Goal: Task Accomplishment & Management: Manage account settings

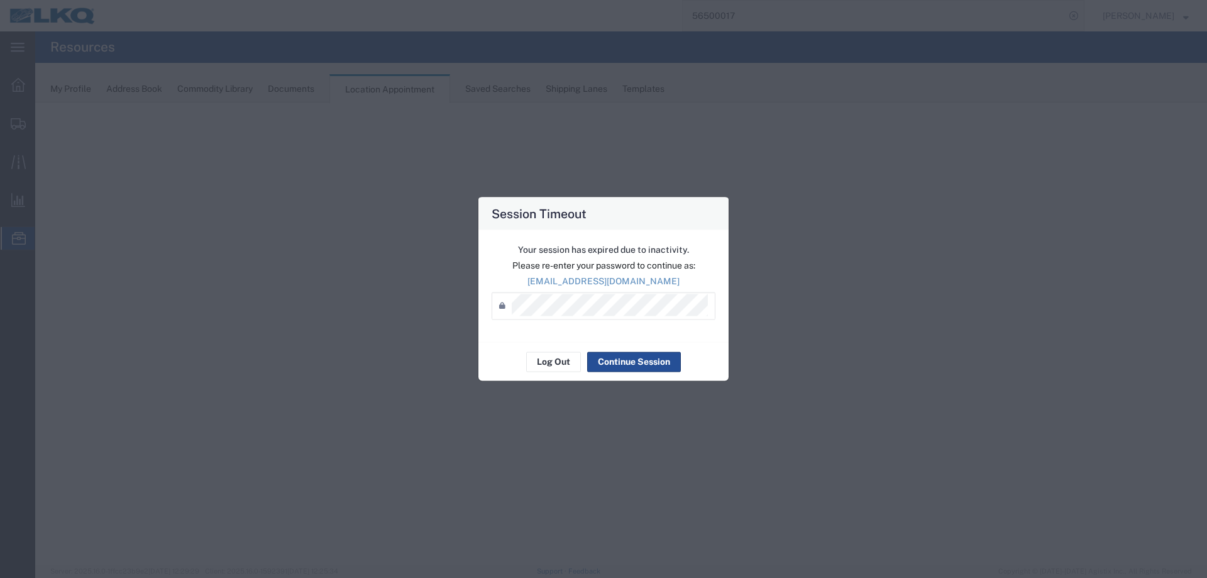
select select "27634"
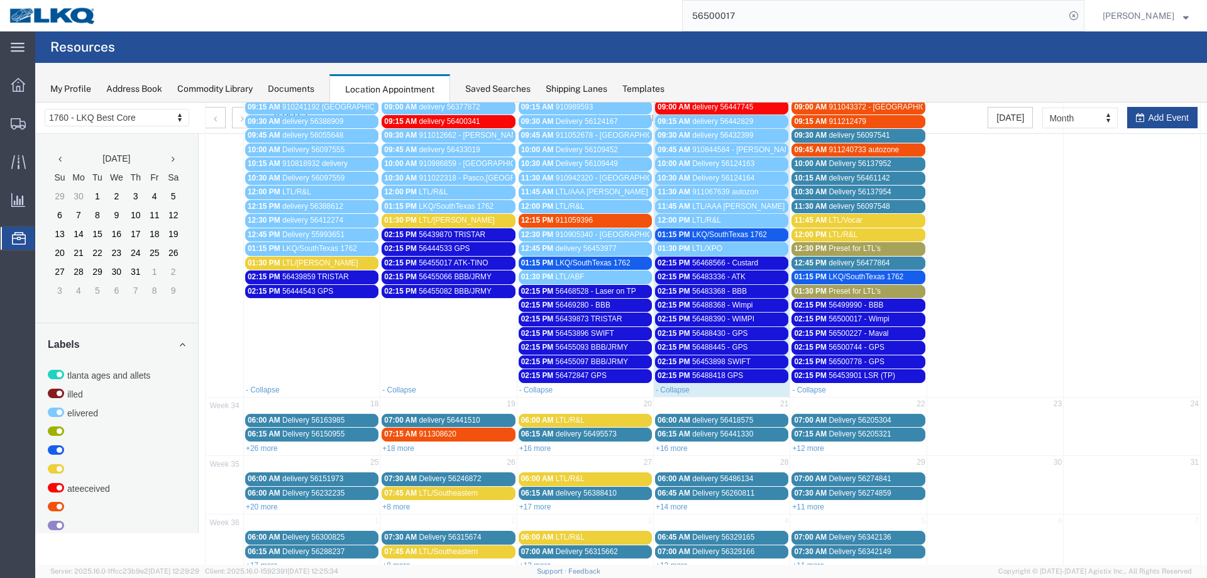
scroll to position [399, 0]
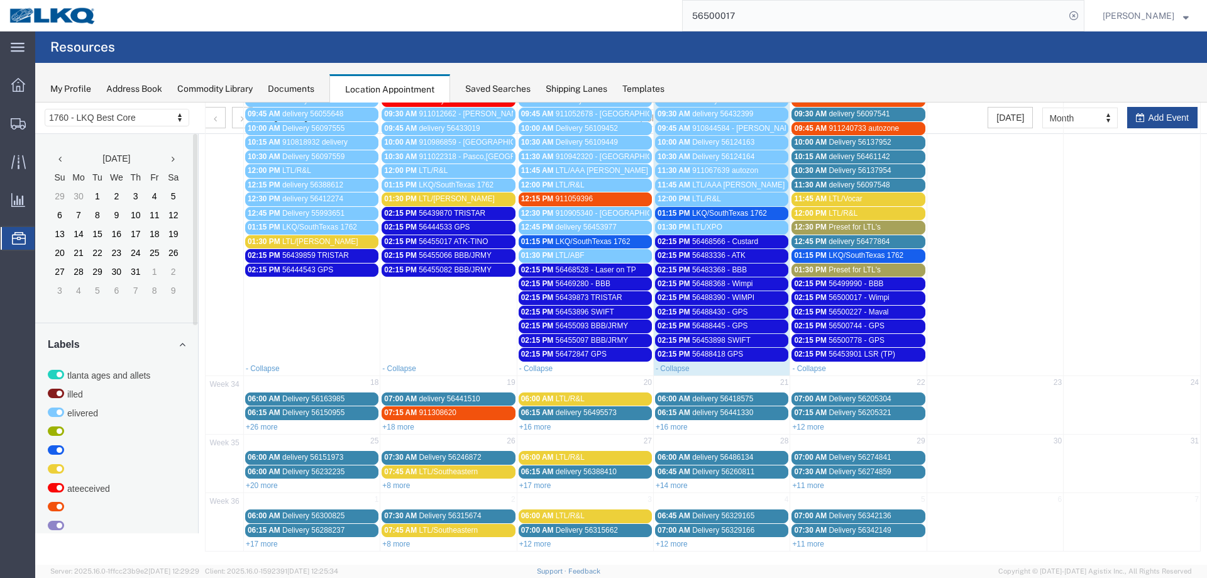
click at [863, 271] on span "Preset for LTL's" at bounding box center [855, 269] width 52 height 9
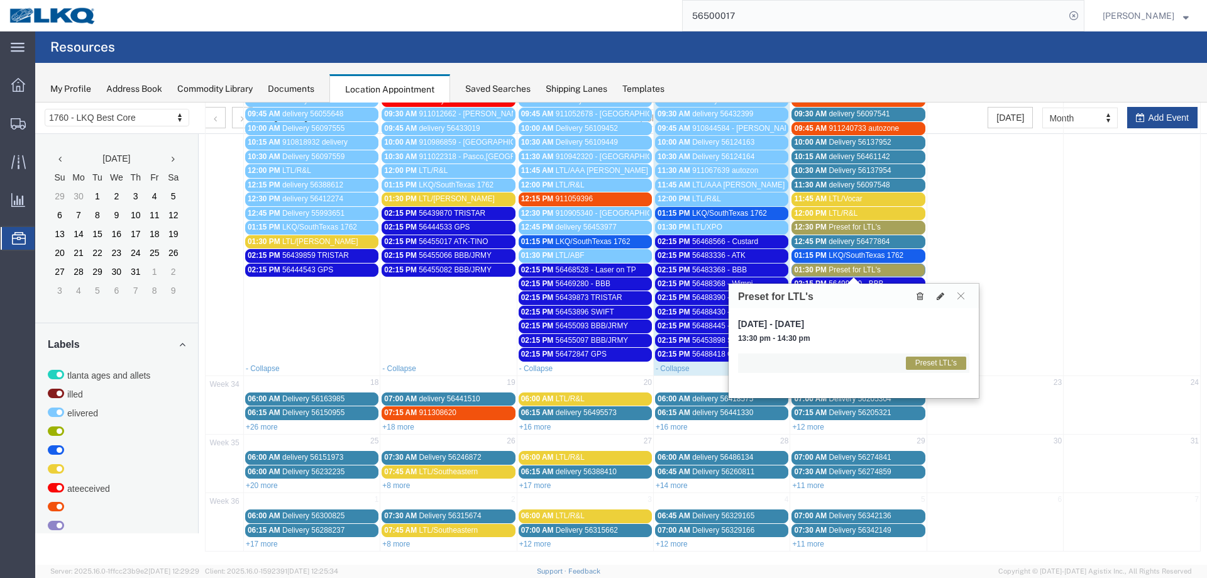
click at [921, 295] on icon at bounding box center [920, 296] width 7 height 9
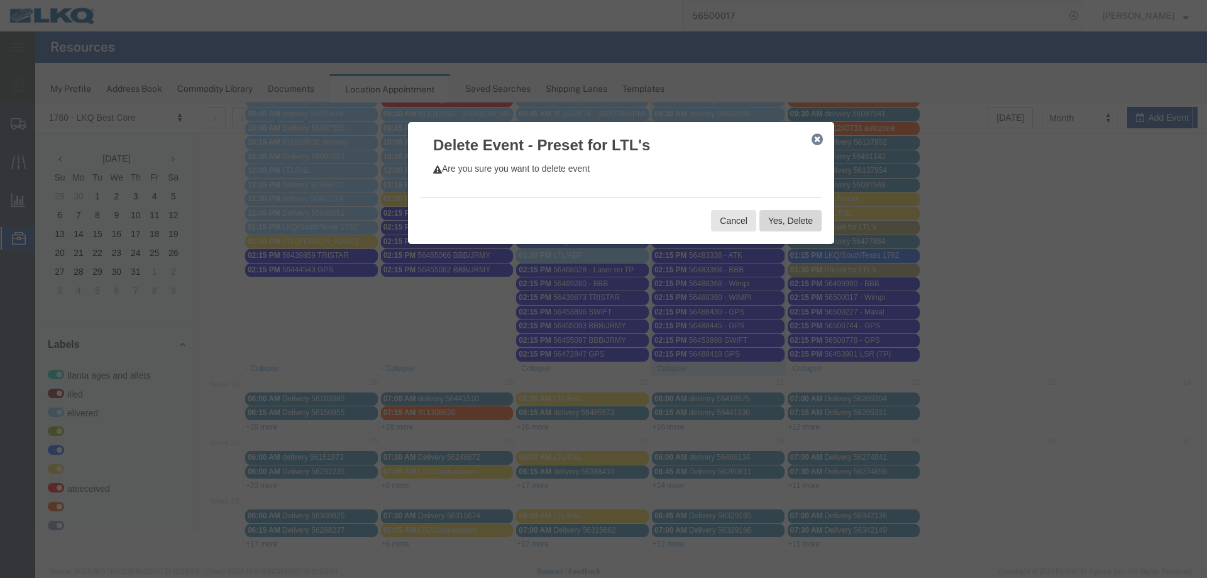
click at [796, 224] on button "Yes, Delete" at bounding box center [790, 220] width 62 height 21
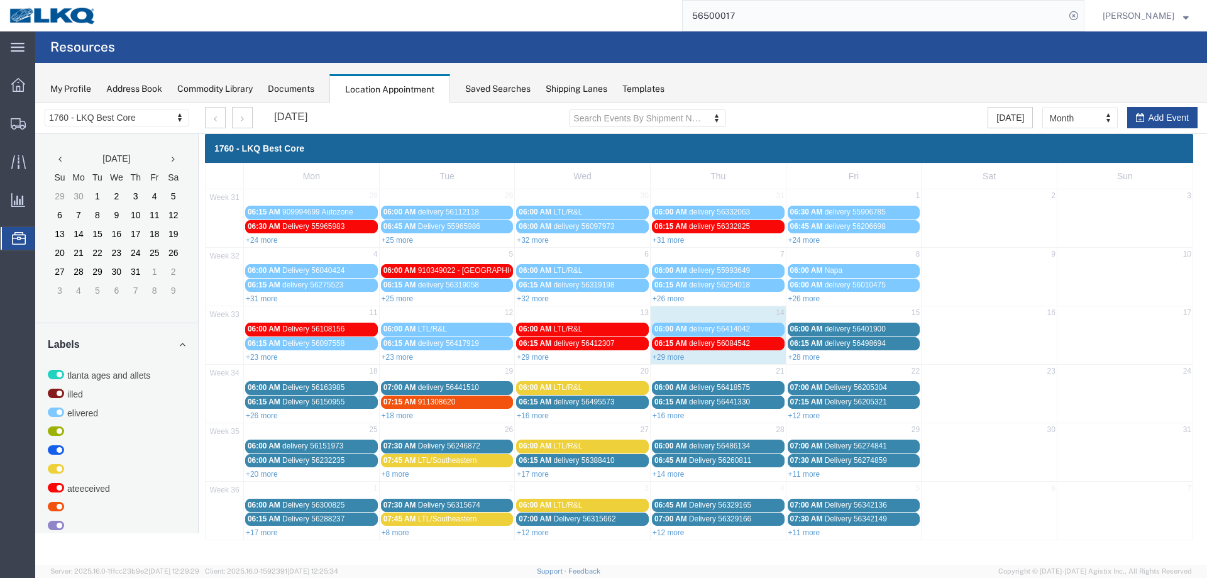
scroll to position [0, 0]
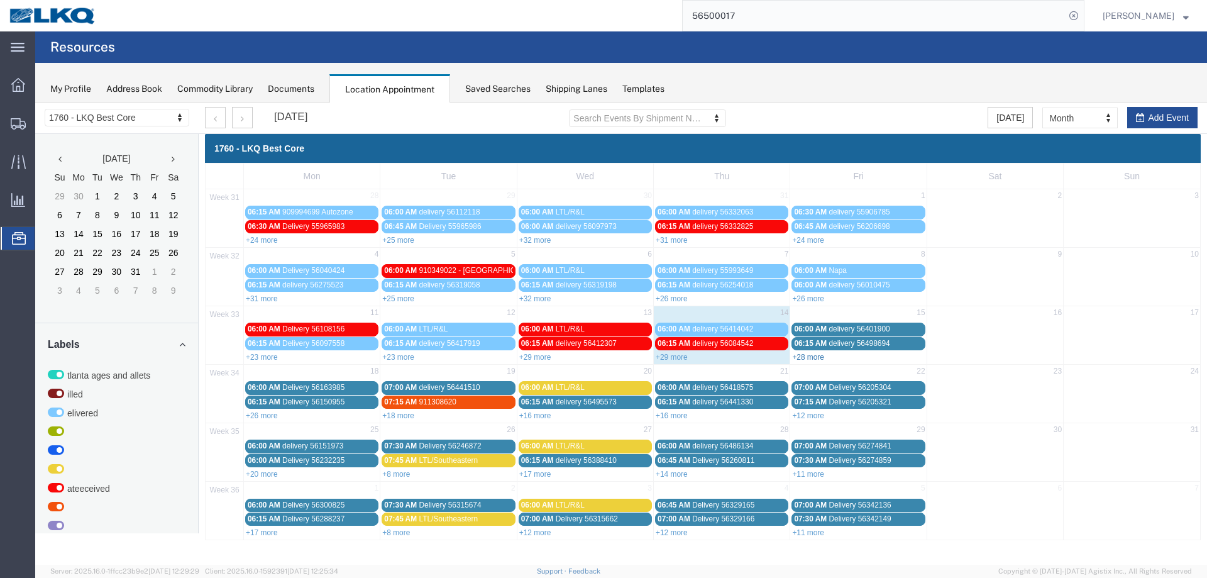
click at [812, 356] on link "+28 more" at bounding box center [808, 357] width 32 height 9
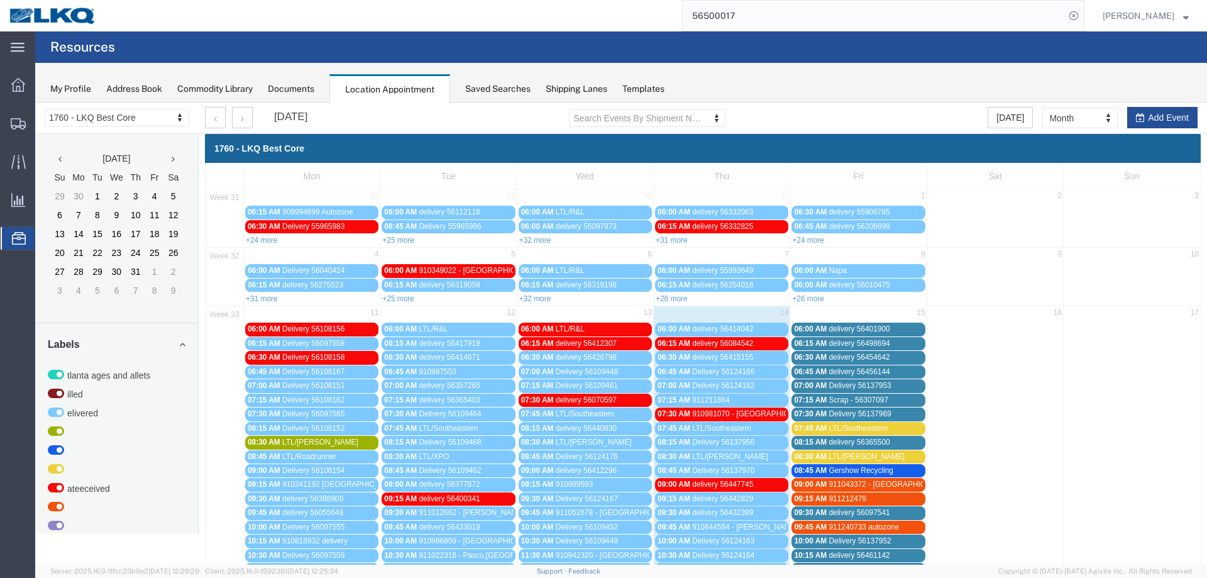
scroll to position [251, 0]
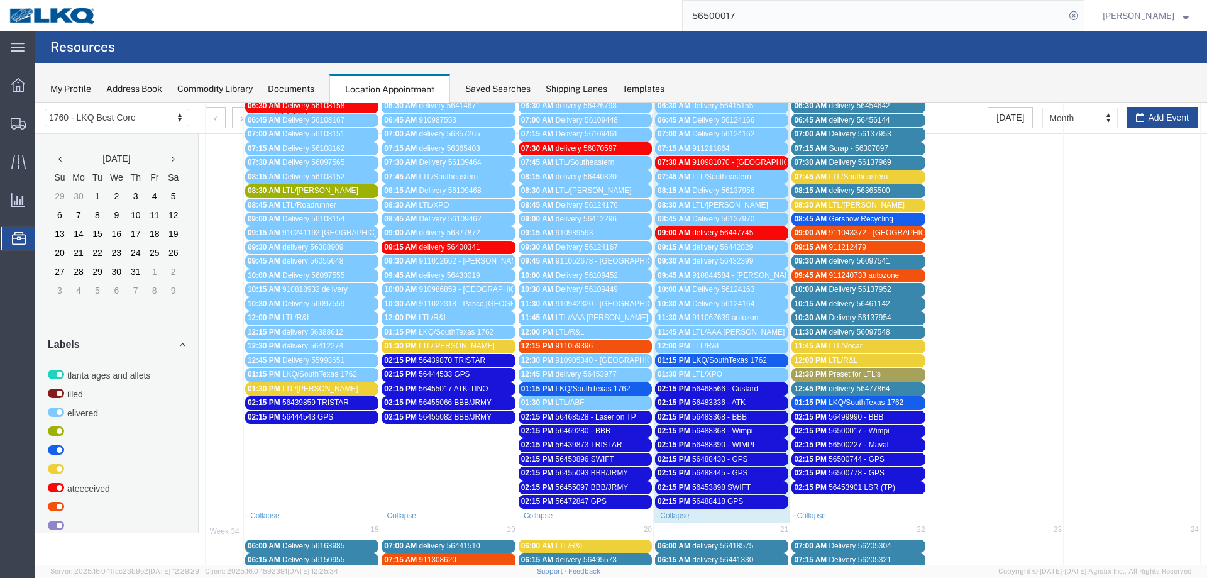
click at [819, 373] on span "12:30 PM" at bounding box center [810, 374] width 33 height 9
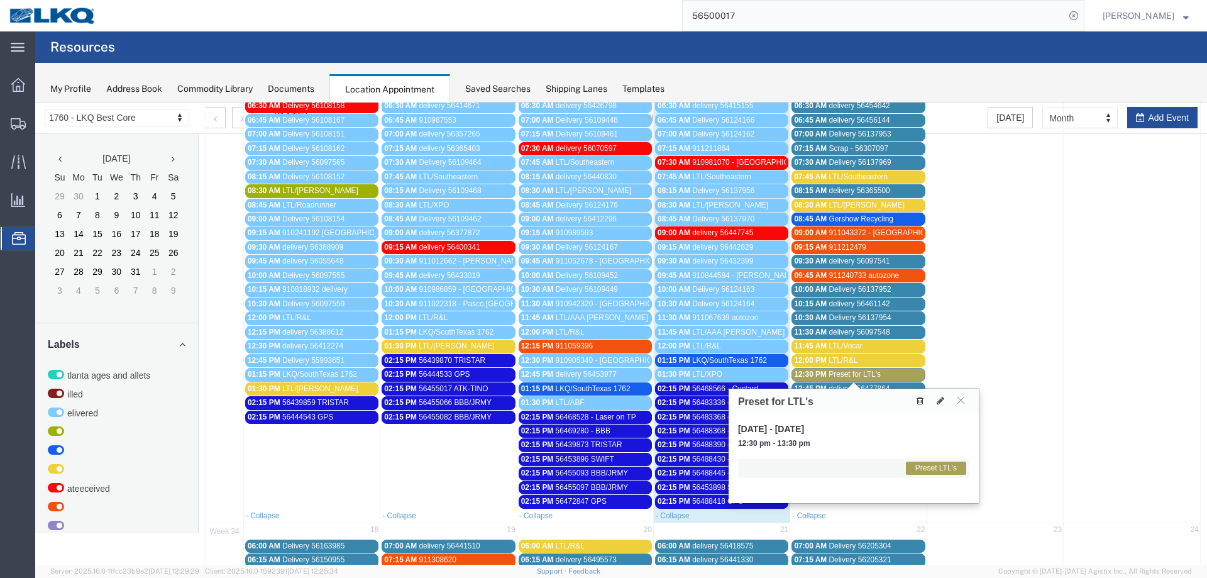
click at [914, 400] on button at bounding box center [920, 400] width 17 height 13
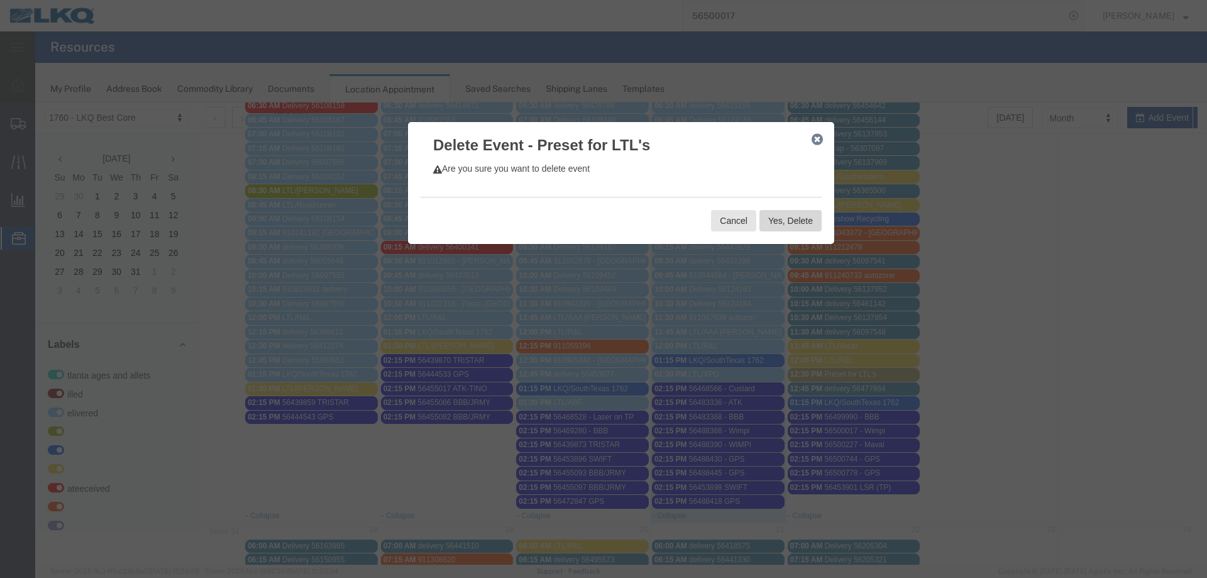
click at [803, 219] on button "Yes, Delete" at bounding box center [790, 220] width 62 height 21
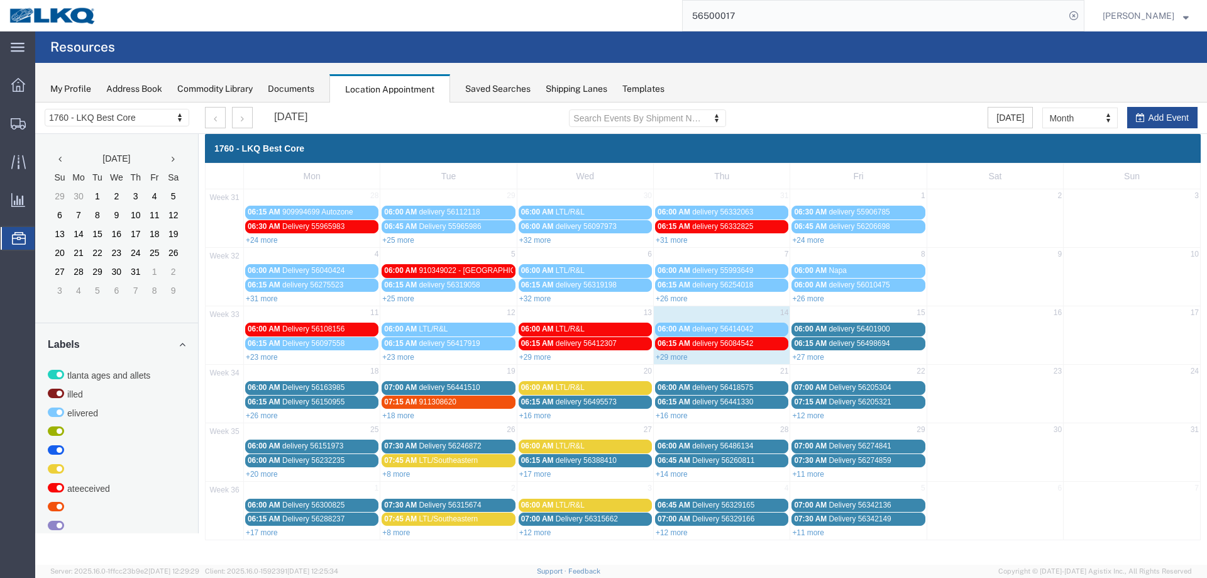
scroll to position [0, 0]
click at [273, 415] on link "+26 more" at bounding box center [262, 415] width 32 height 9
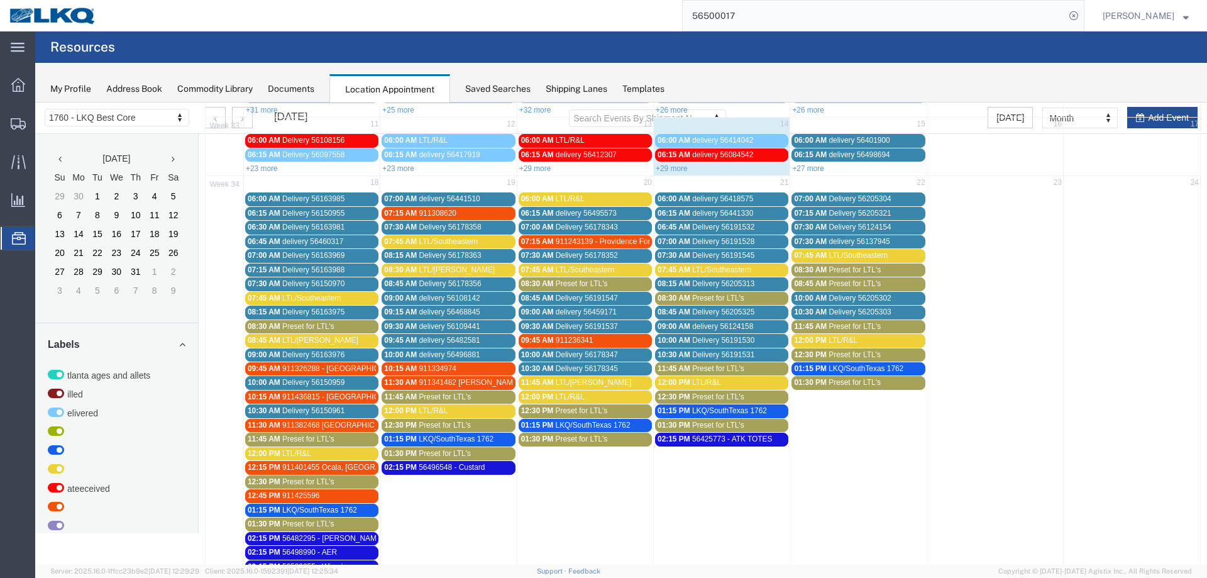
scroll to position [251, 0]
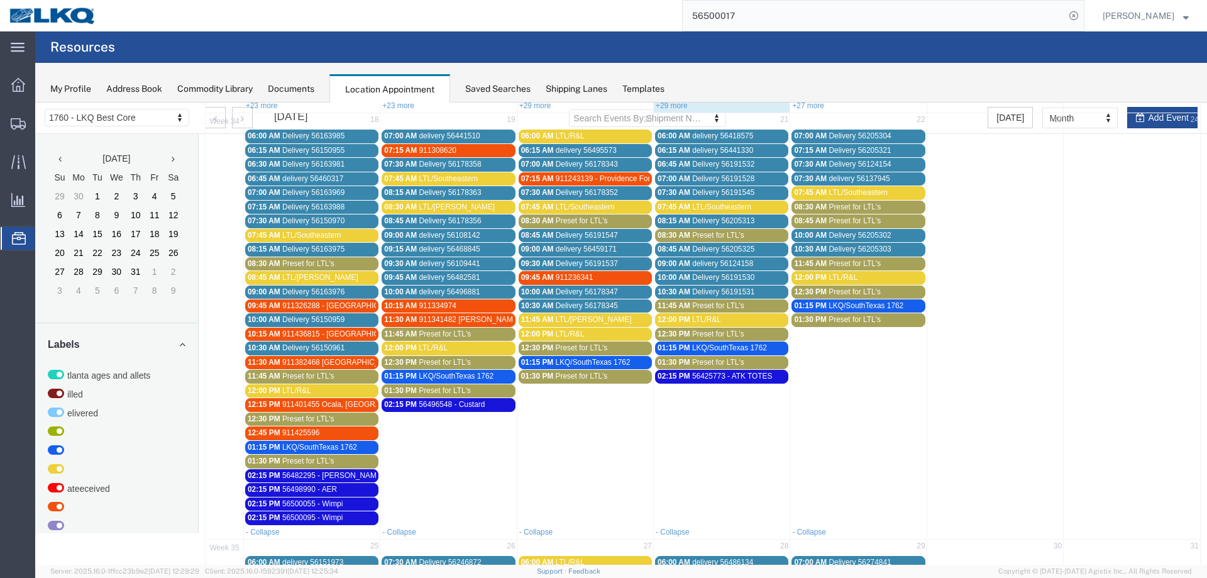
click at [328, 463] on span "Preset for LTL's" at bounding box center [308, 460] width 52 height 9
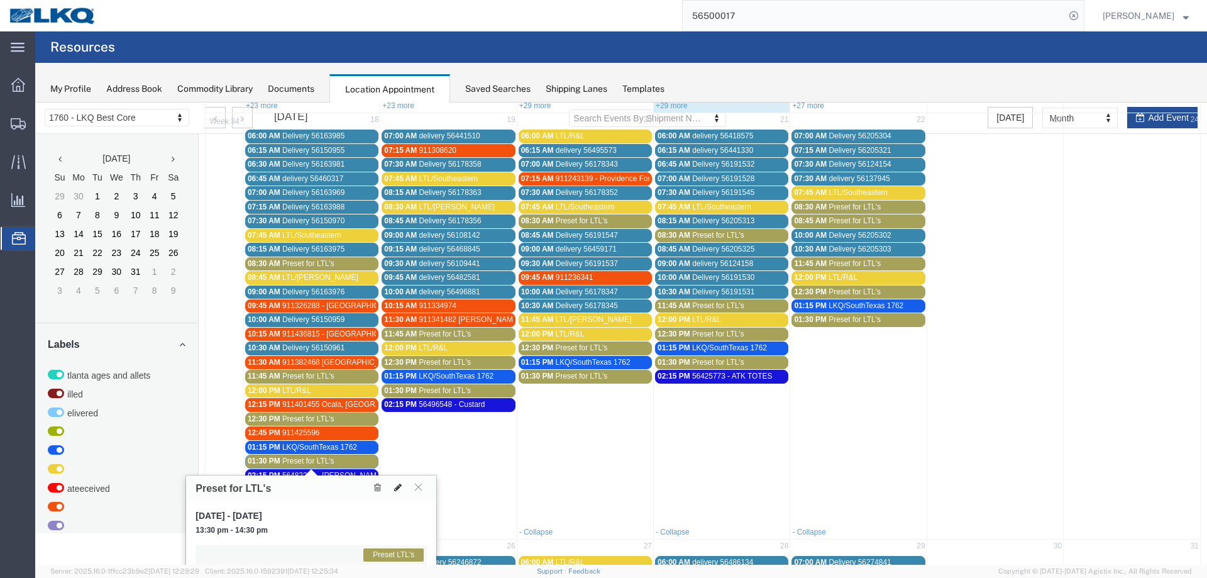
click at [395, 489] on icon at bounding box center [398, 487] width 8 height 9
select select "1"
select select "420"
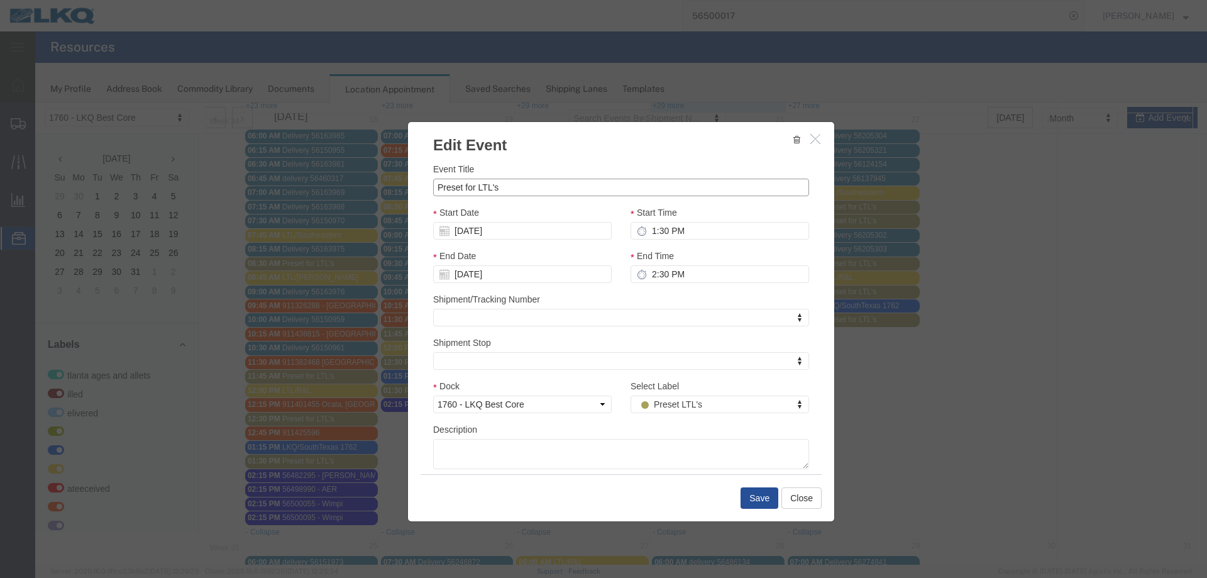
drag, startPoint x: 502, startPoint y: 187, endPoint x: 243, endPoint y: 187, distance: 259.0
click at [255, 187] on div "Edit Event Event Title Preset for LTL's Start Date 08/18/2025 Start Time 1:30 P…" at bounding box center [621, 333] width 1172 height 462
type input "LTL/XPO"
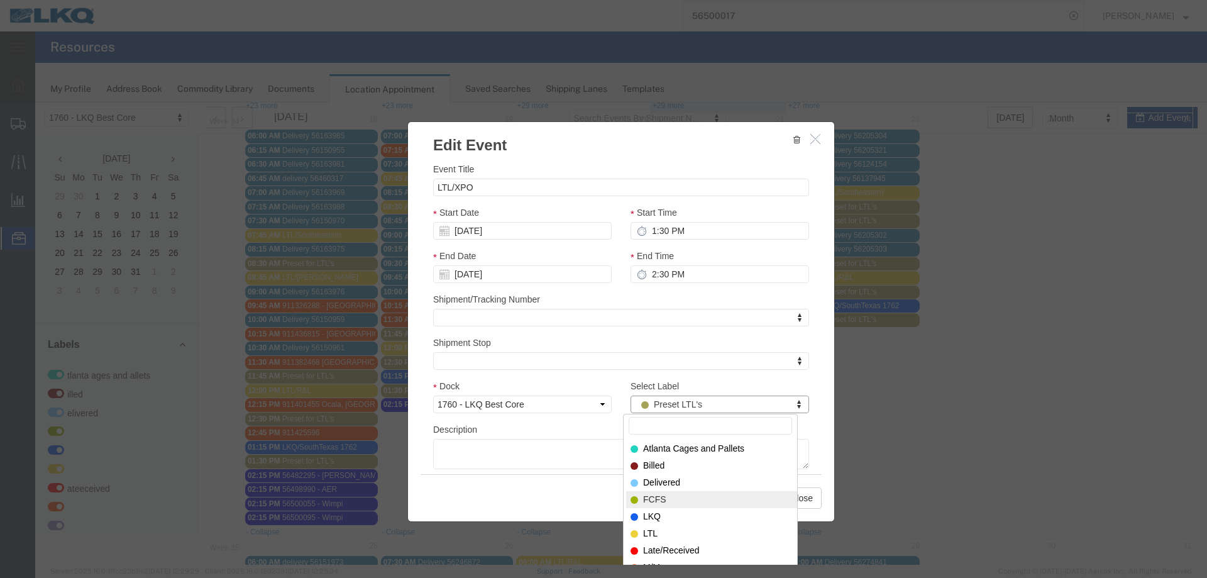
select select "180"
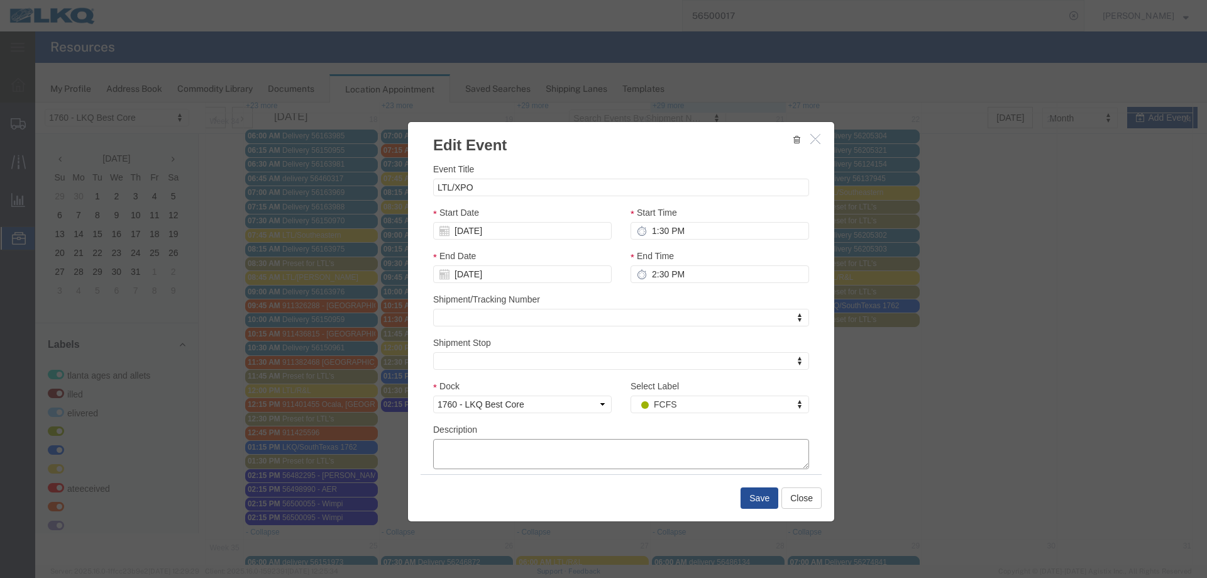
click at [600, 463] on textarea "Description" at bounding box center [621, 454] width 376 height 30
paste textarea "Pro# 330-119661 Po# 911387807 Shipper Autozone 1 plt at 1140 lbs"
type textarea "Pro# 330-119661 Po# 911387807 Shipper Autozone 1 plt at 1140 lbs"
click at [766, 498] on button "Save" at bounding box center [760, 497] width 38 height 21
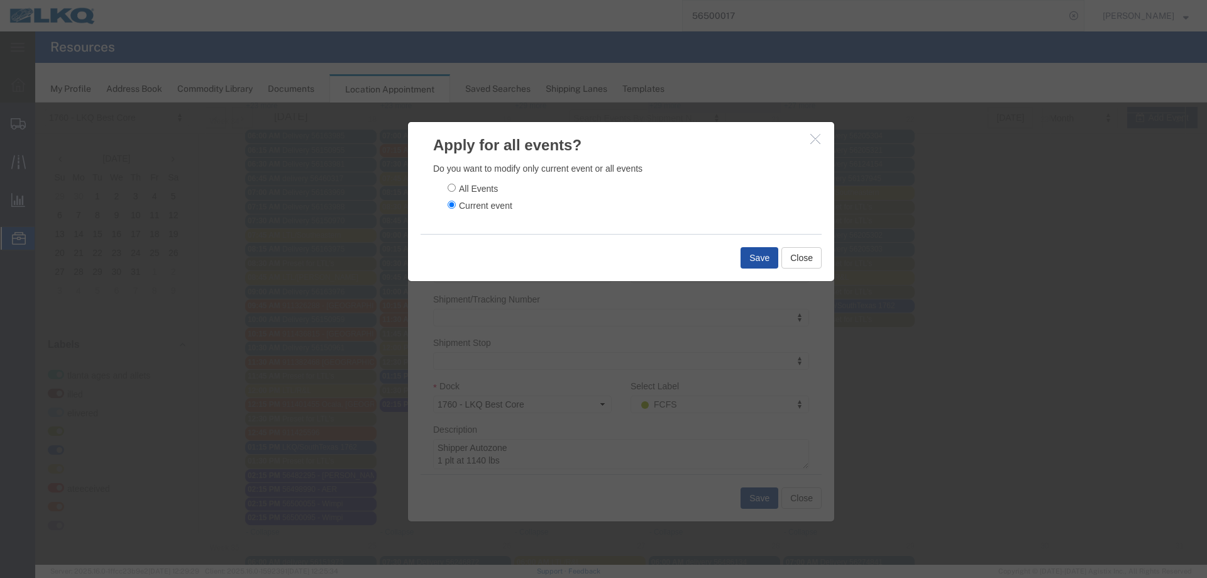
click at [764, 255] on button "Save" at bounding box center [760, 257] width 38 height 21
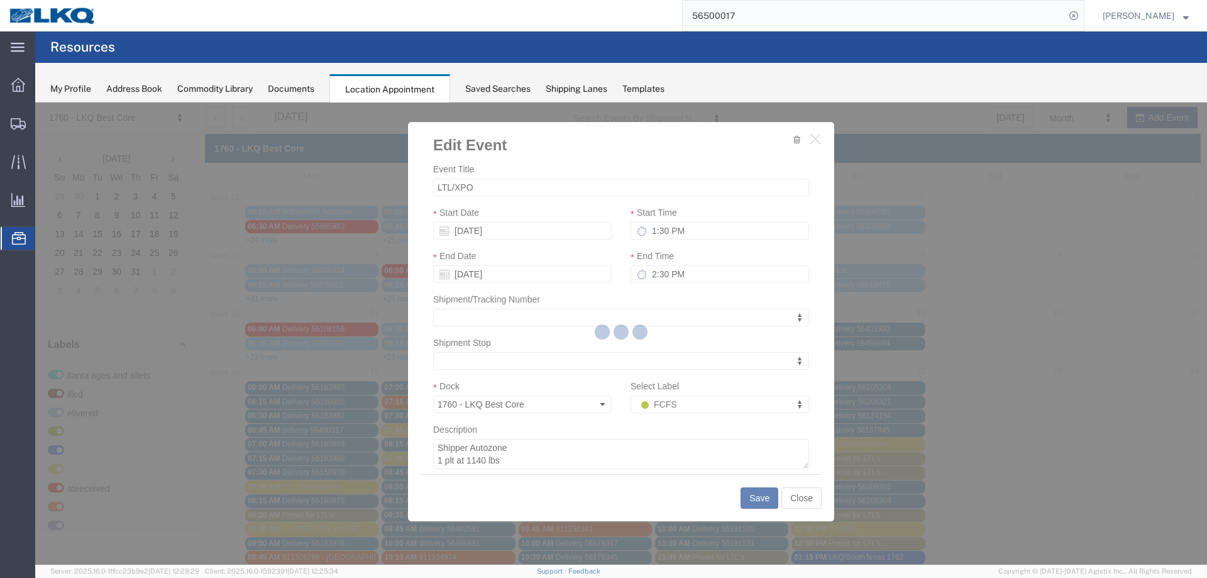
scroll to position [0, 0]
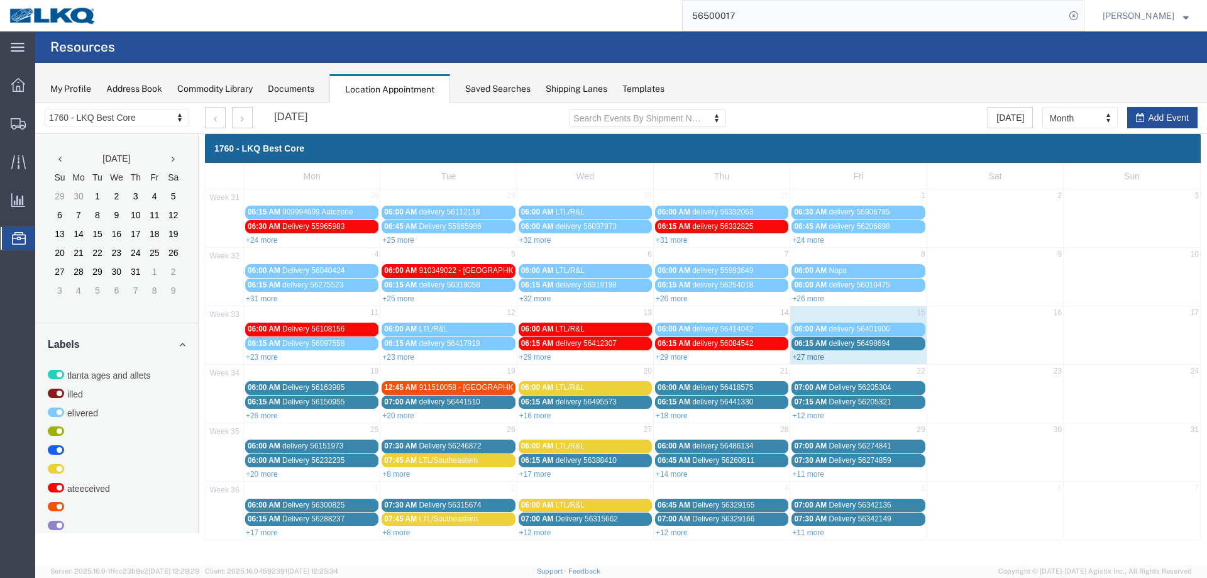
click at [807, 357] on link "+27 more" at bounding box center [808, 357] width 32 height 9
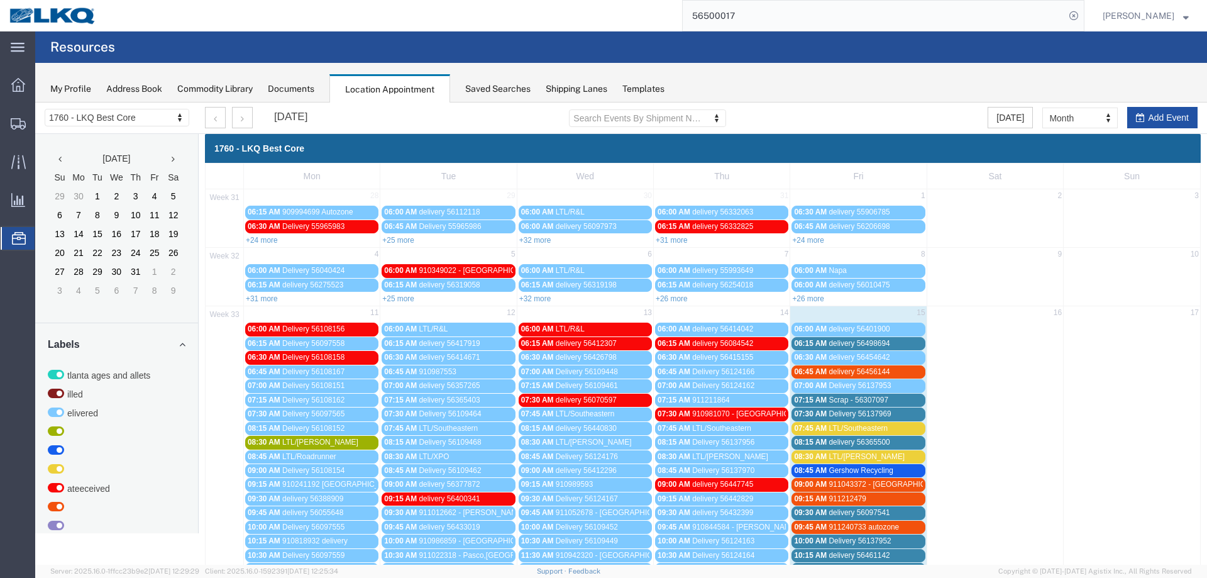
drag, startPoint x: 1164, startPoint y: 123, endPoint x: 646, endPoint y: 130, distance: 518.1
click at [1162, 124] on button "Add Event" at bounding box center [1162, 117] width 70 height 21
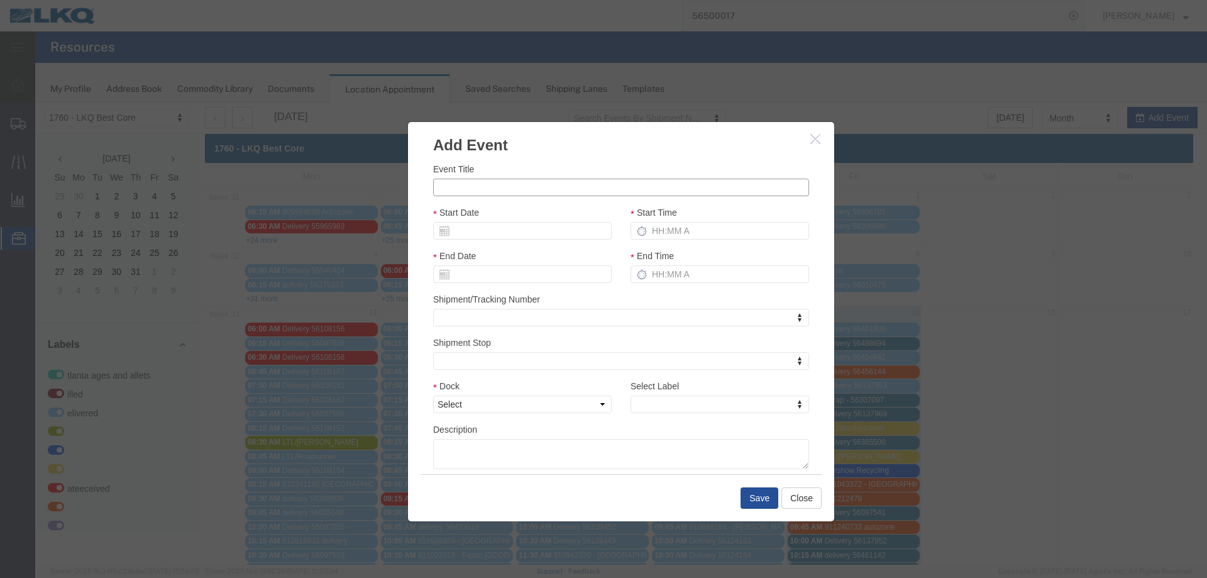
click at [451, 185] on input "Event Title" at bounding box center [621, 188] width 376 height 18
paste input "56495624"
type input "56495624 - Used pallets"
click at [507, 221] on div "Start Date" at bounding box center [522, 223] width 179 height 34
click at [497, 232] on input "Start Date" at bounding box center [522, 231] width 179 height 18
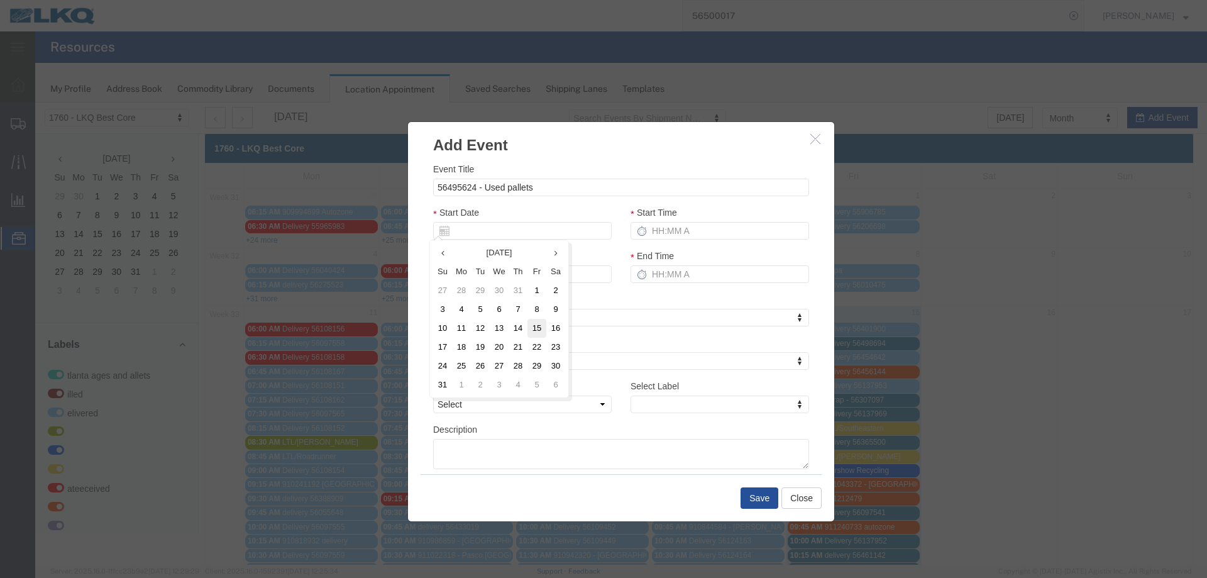
click at [542, 334] on td "15" at bounding box center [536, 328] width 19 height 19
type input "[DATE]"
click at [683, 227] on input "Start Time" at bounding box center [720, 231] width 179 height 18
type input "2:15 PM"
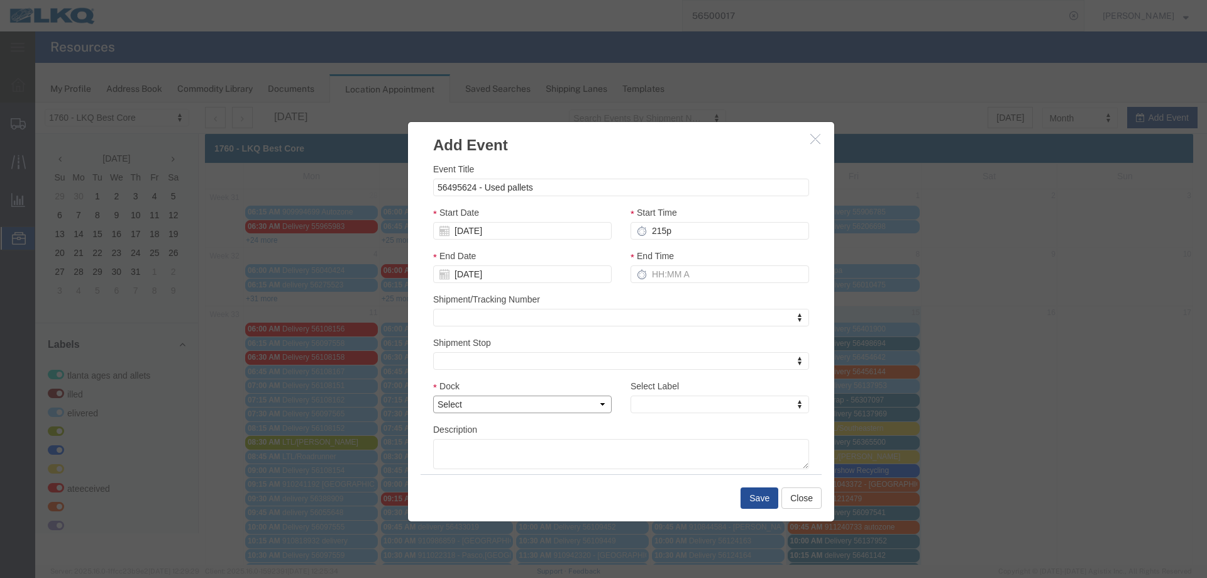
type input "3:15 PM"
click at [514, 405] on select "Select 1760 - LKQ Best Core 1760 - Outbound Loads" at bounding box center [522, 404] width 179 height 18
select select "1"
click at [433, 395] on select "Select 1760 - LKQ Best Core 1760 - Outbound Loads" at bounding box center [522, 404] width 179 height 18
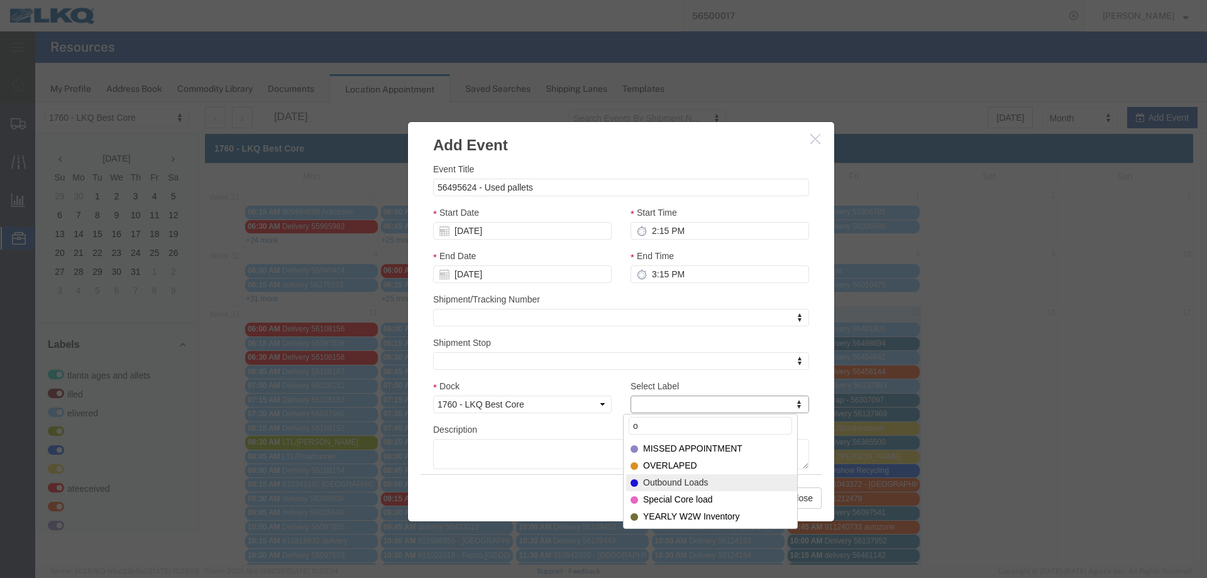
type input "o"
select select "80"
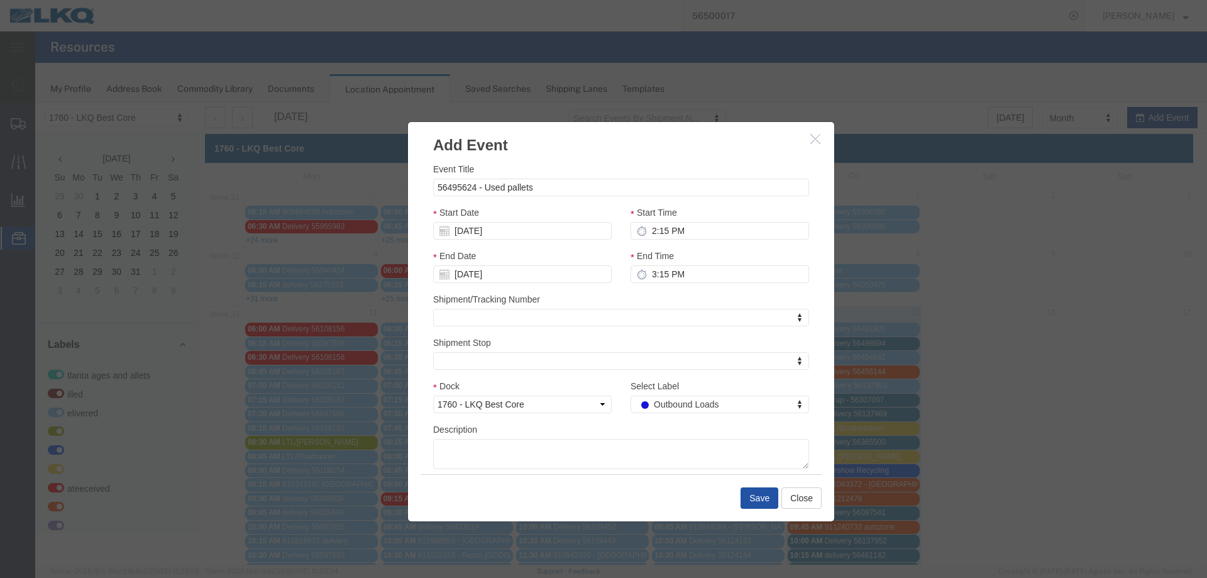
click at [743, 499] on button "Save" at bounding box center [760, 497] width 38 height 21
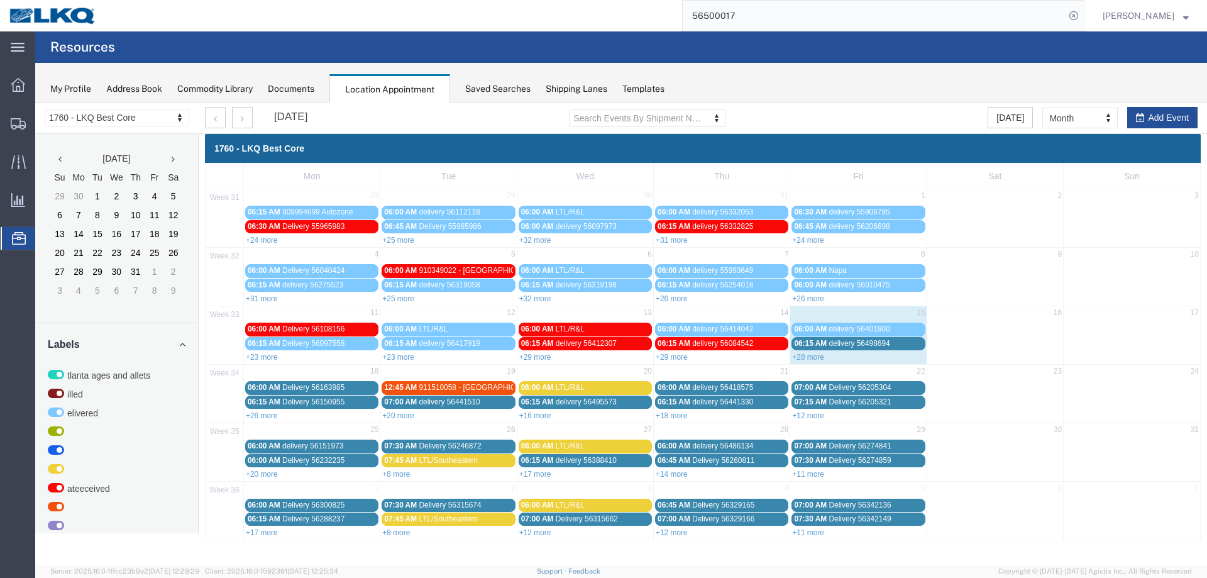
click at [273, 412] on link "+26 more" at bounding box center [262, 415] width 32 height 9
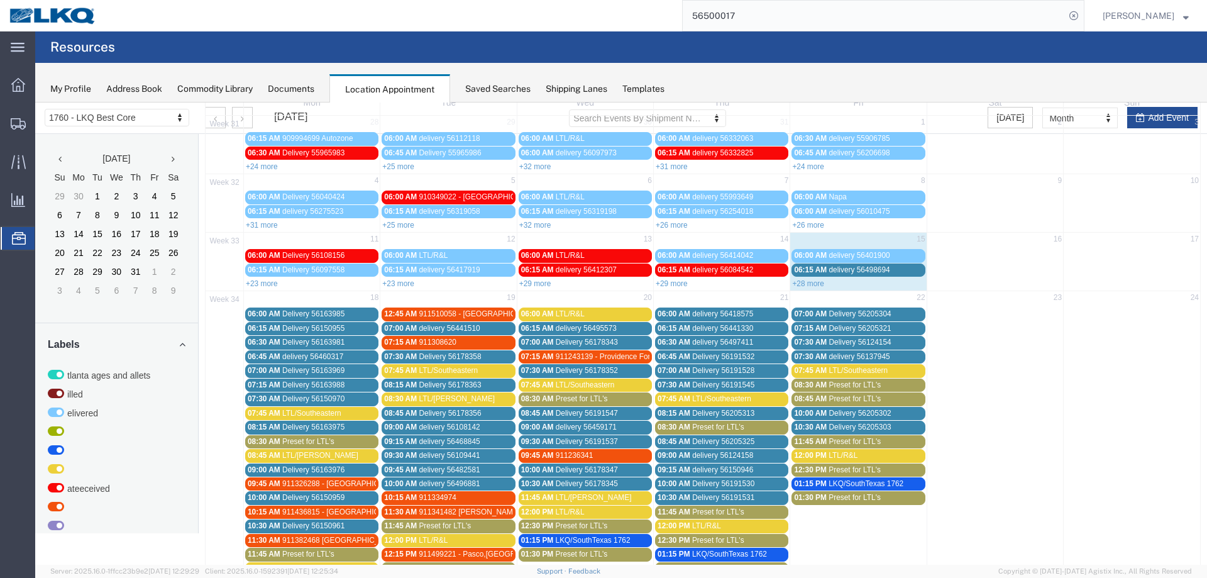
scroll to position [63, 0]
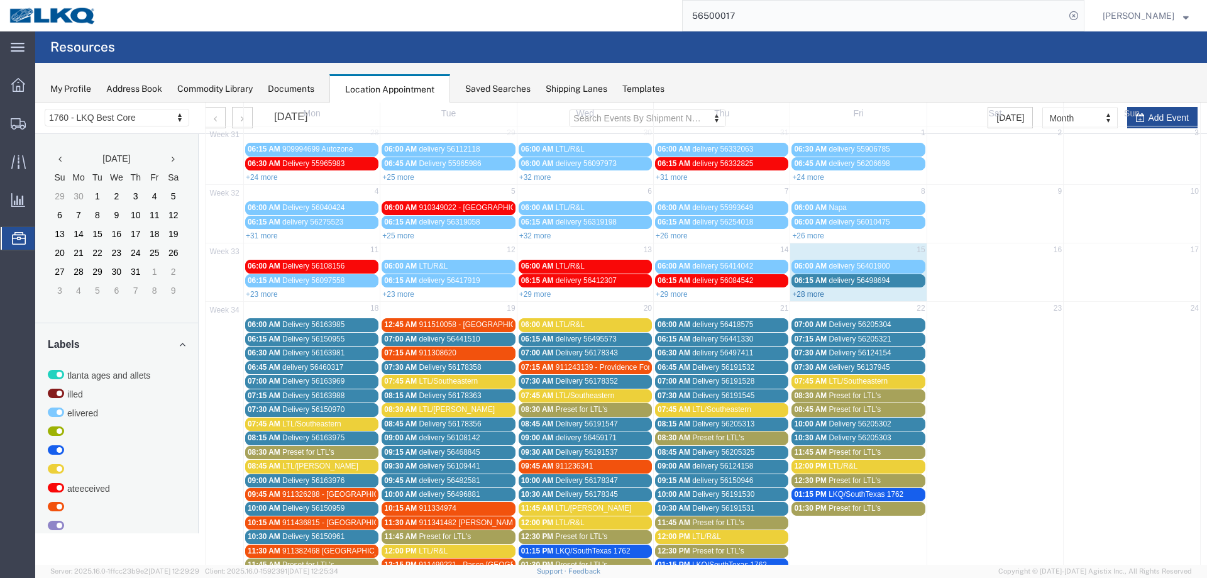
click at [802, 297] on link "+28 more" at bounding box center [808, 294] width 32 height 9
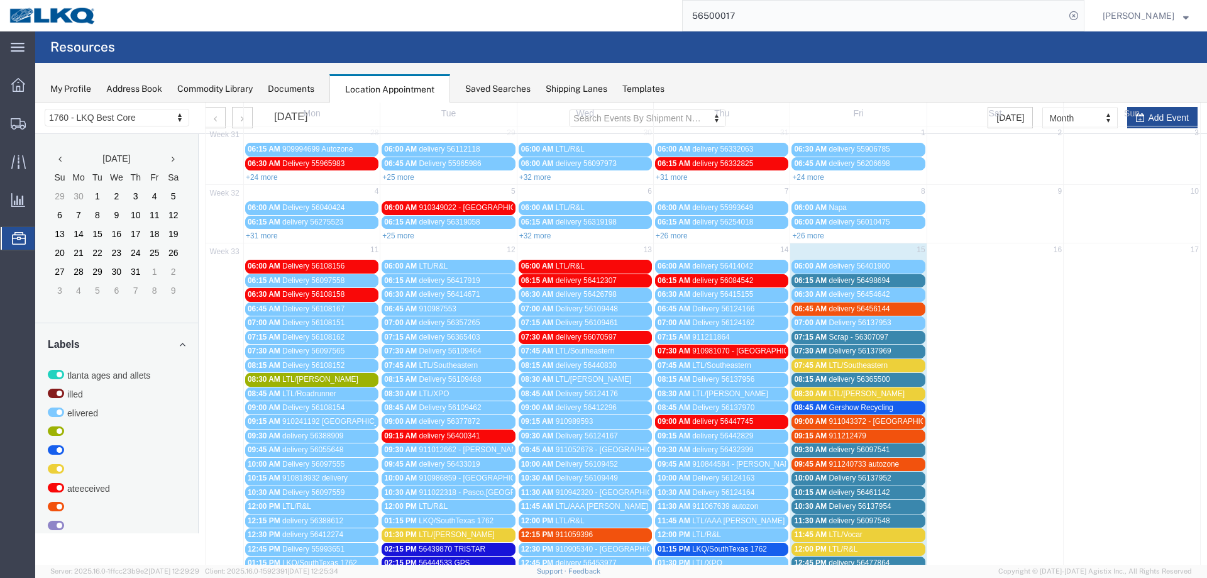
click at [888, 334] on div "07:15 AM Scrap - 56307097" at bounding box center [858, 337] width 128 height 9
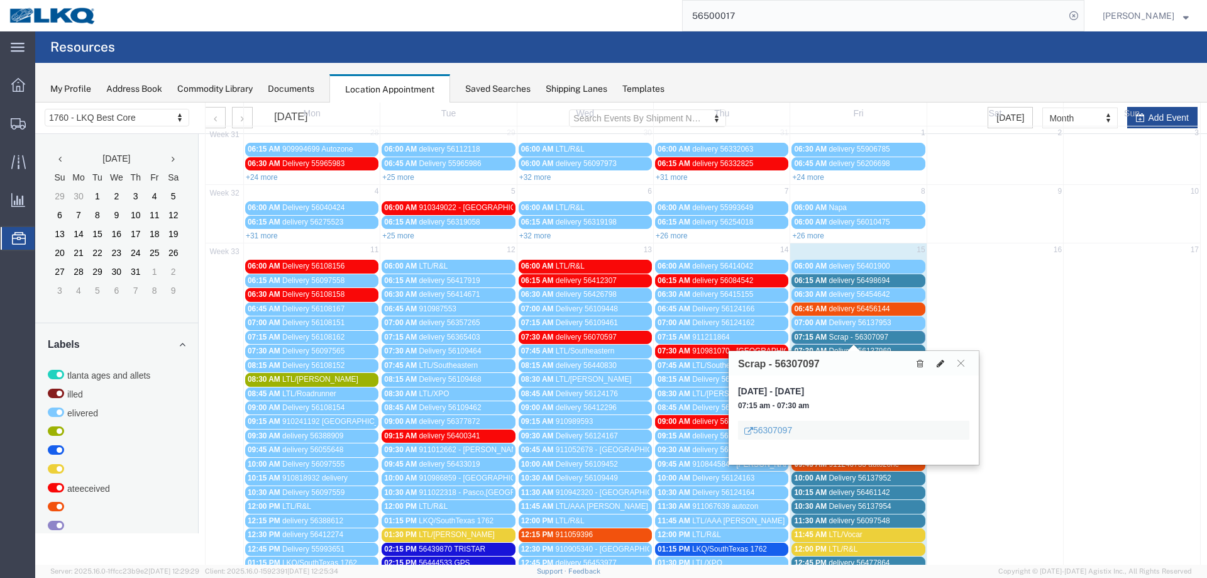
click at [937, 360] on icon at bounding box center [941, 363] width 8 height 9
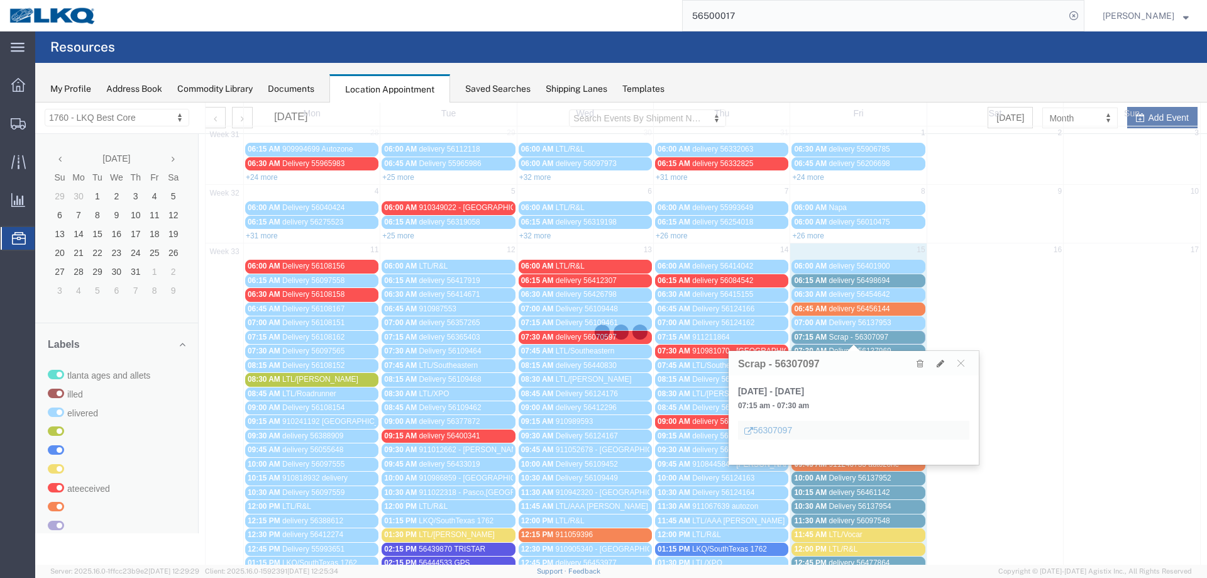
select select "1"
select select
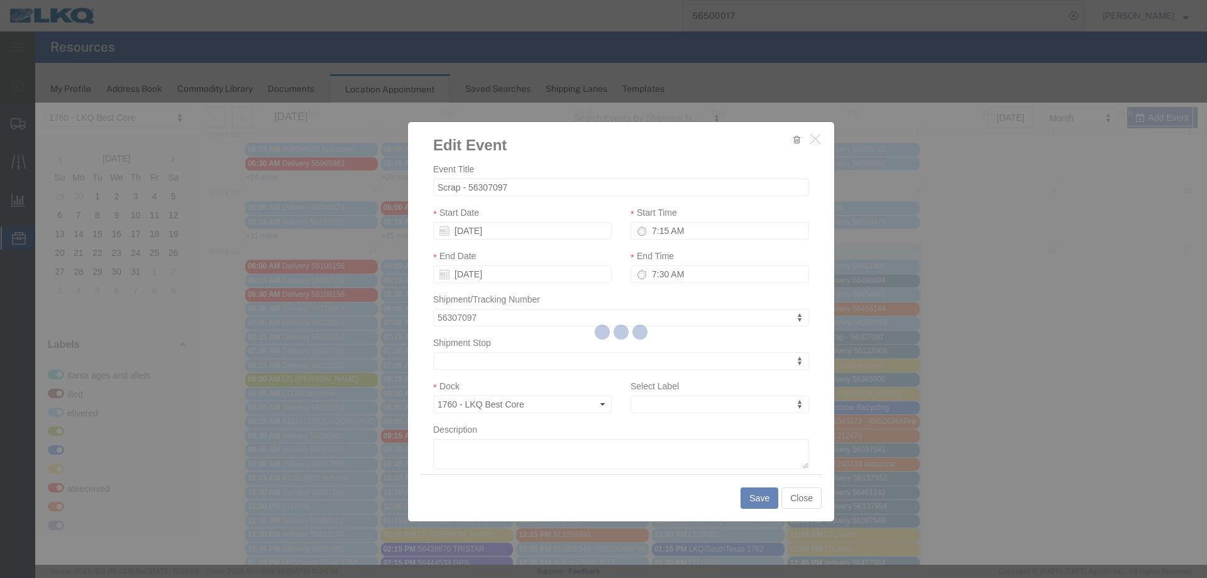
select select
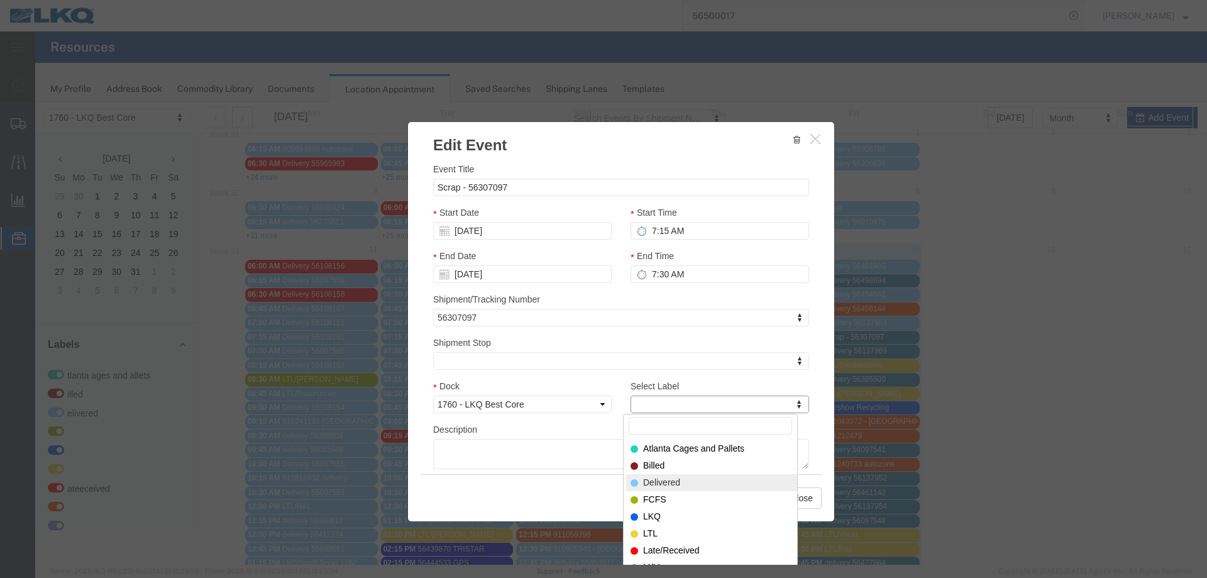
select select "40"
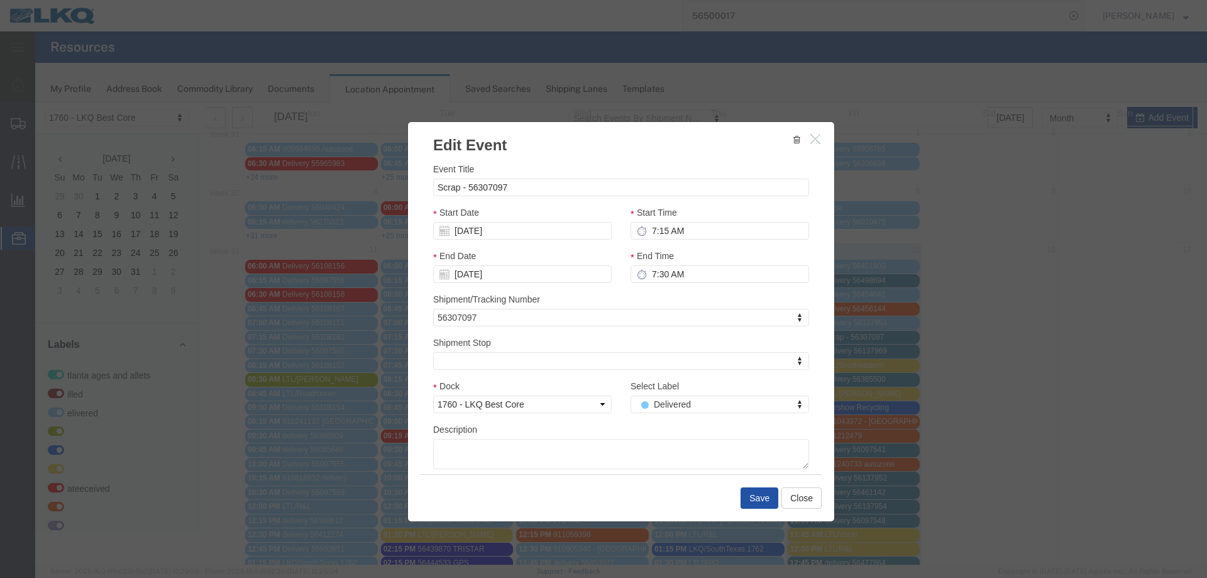
click at [759, 495] on button "Save" at bounding box center [760, 497] width 38 height 21
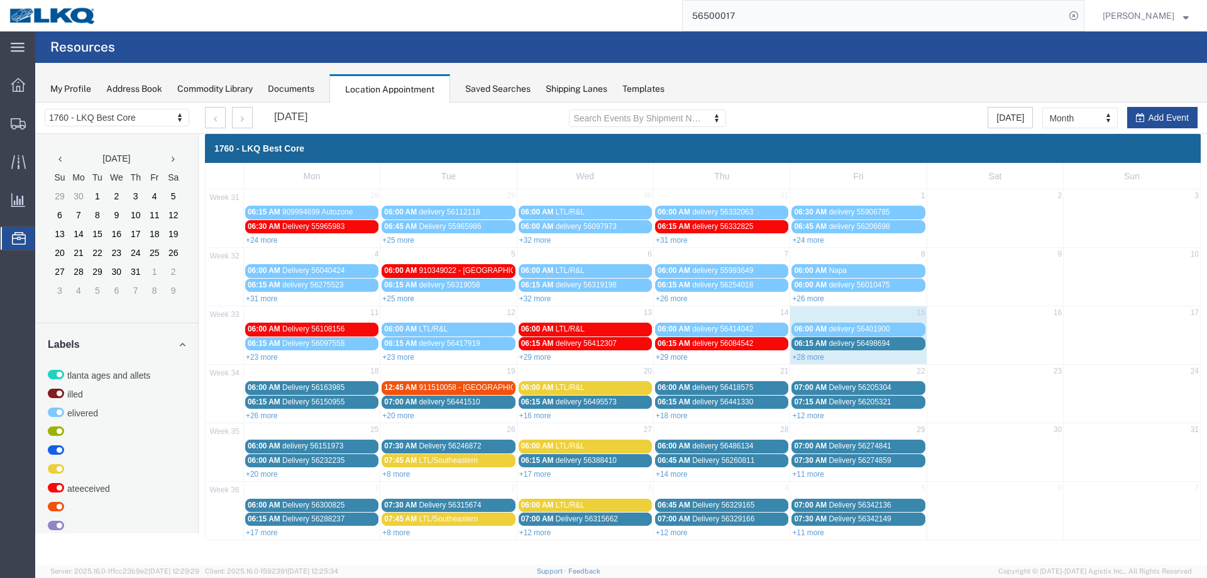
scroll to position [0, 0]
click at [801, 359] on link "+28 more" at bounding box center [808, 357] width 32 height 9
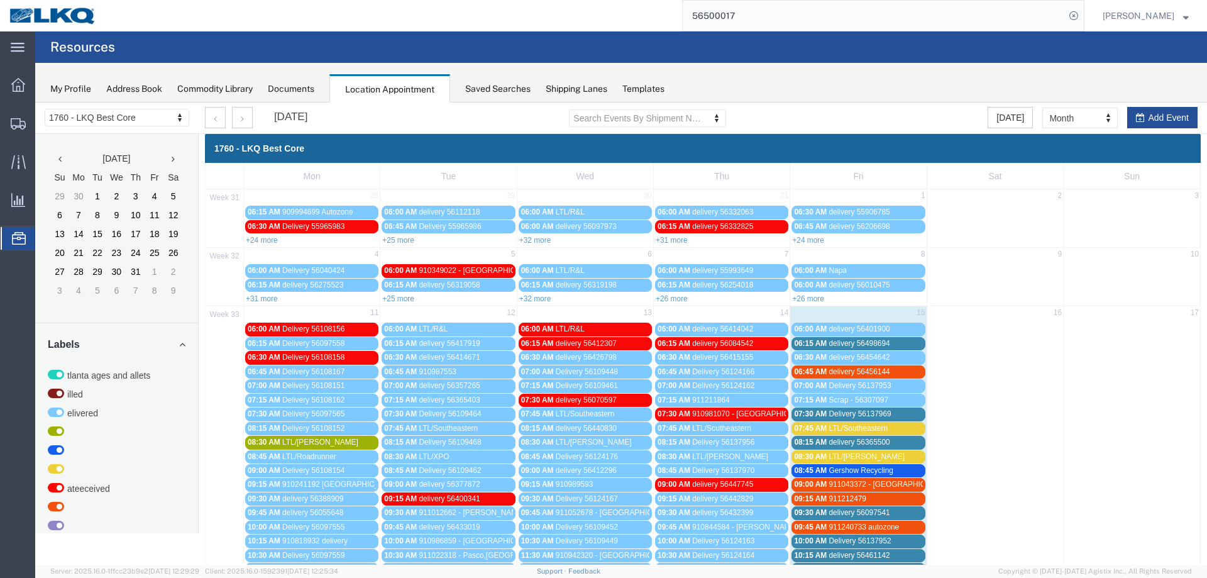
click at [841, 424] on span "LTL/Southeastern" at bounding box center [858, 428] width 59 height 9
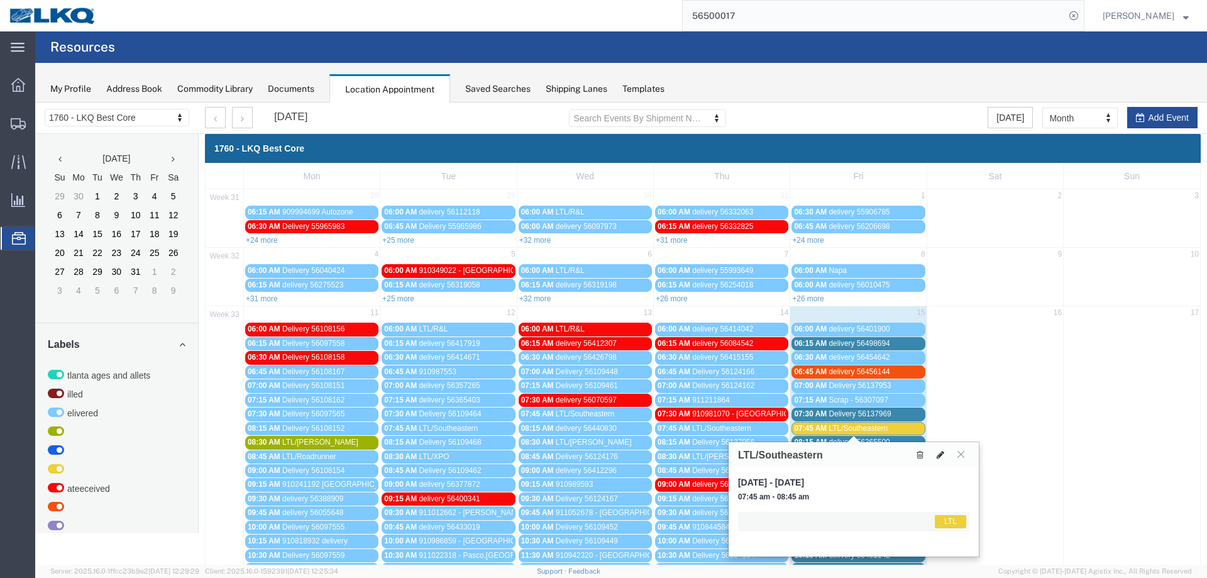
click at [946, 451] on button at bounding box center [941, 454] width 18 height 13
select select "1"
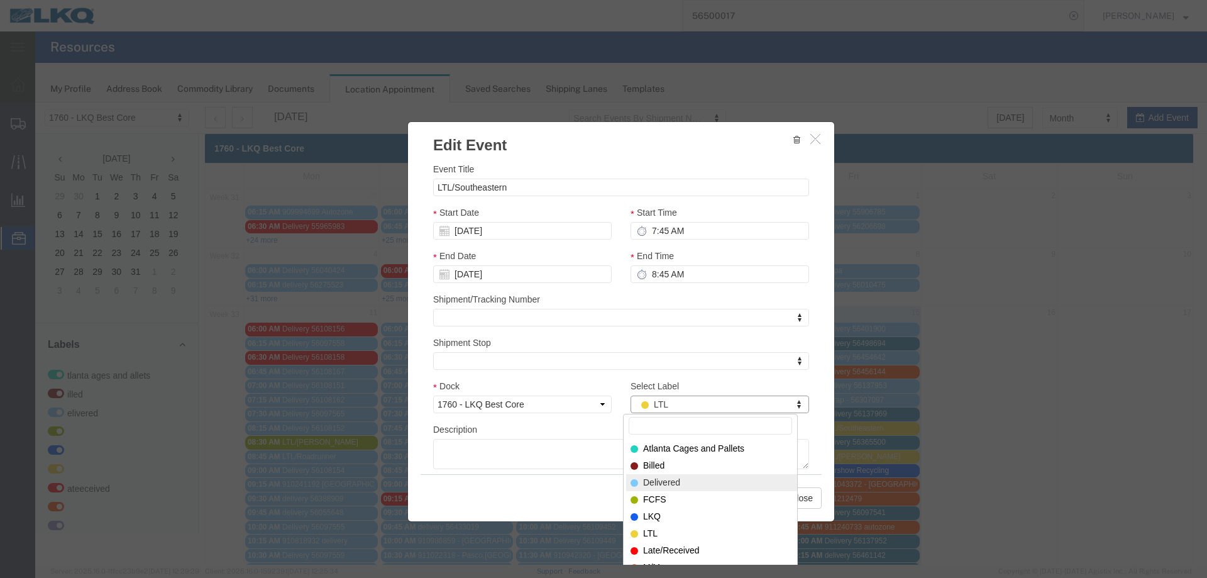
select select "40"
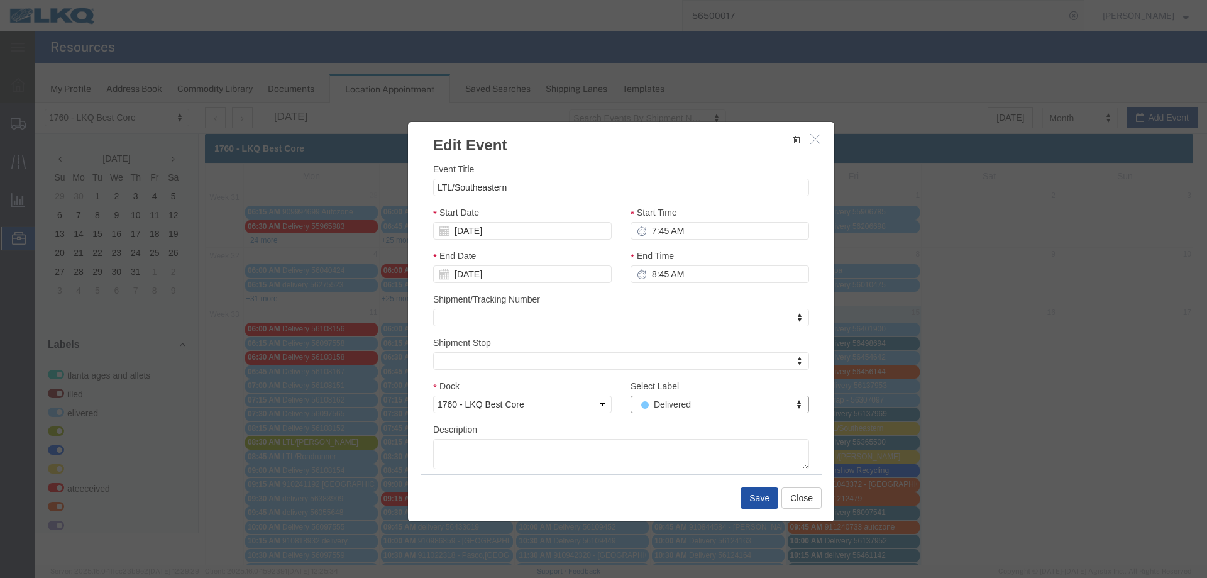
click at [751, 500] on button "Save" at bounding box center [760, 497] width 38 height 21
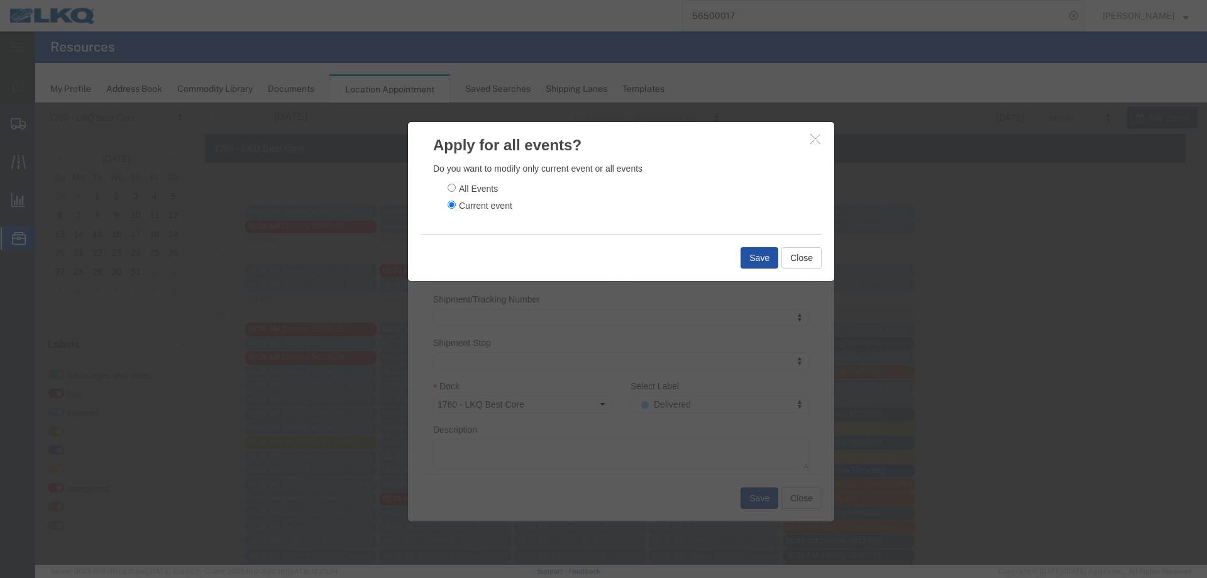
click at [762, 253] on button "Save" at bounding box center [760, 257] width 38 height 21
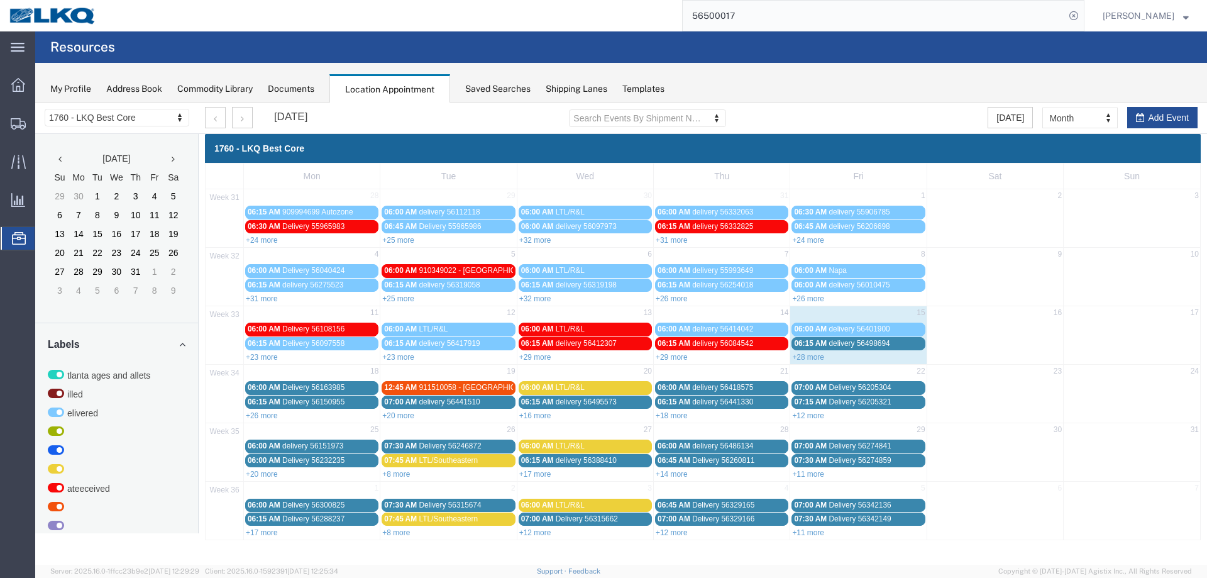
click at [851, 18] on input "56500017" at bounding box center [874, 16] width 382 height 30
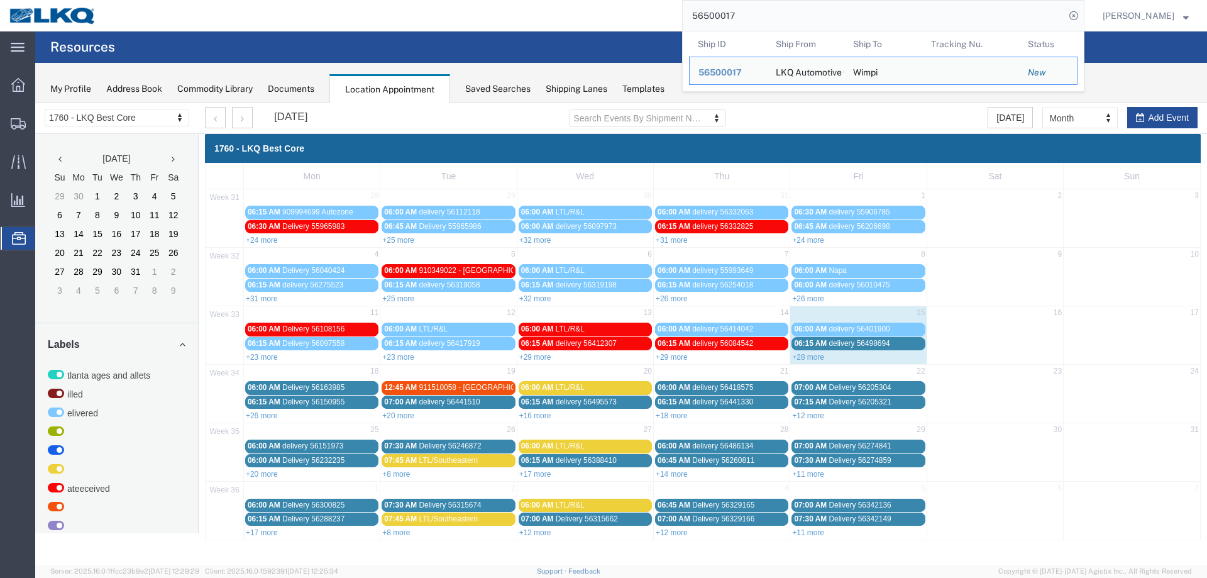
drag, startPoint x: 829, startPoint y: 17, endPoint x: 676, endPoint y: 19, distance: 152.8
click at [676, 19] on div "56500017 Ship ID Ship From Ship To Tracking Nu. Status Ship ID 56500017 Ship Fr…" at bounding box center [595, 15] width 979 height 31
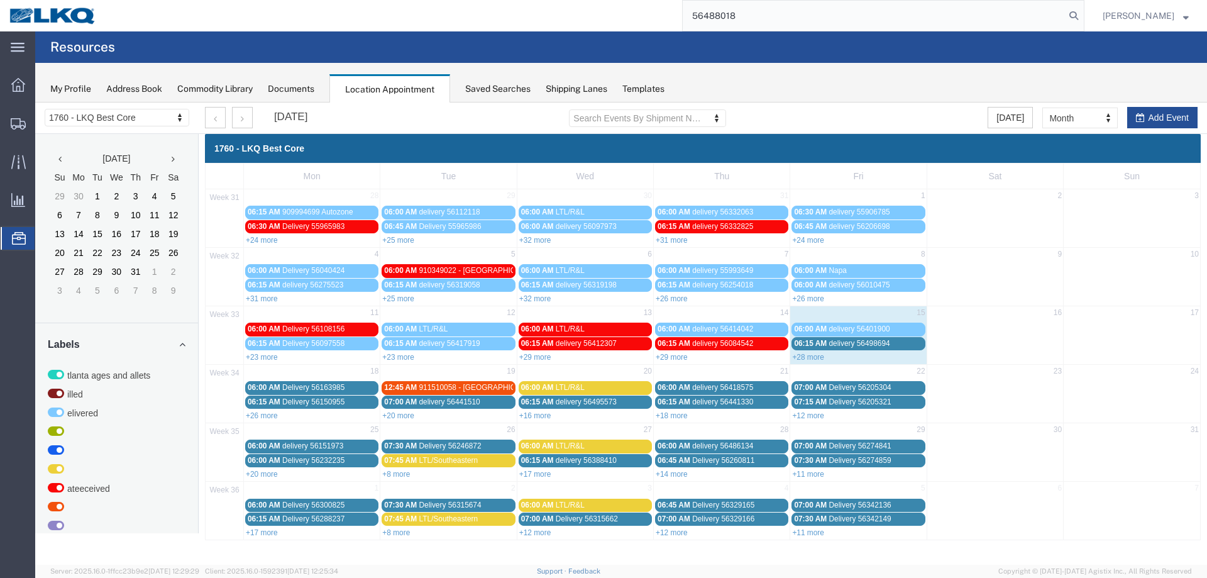
type input "56488018"
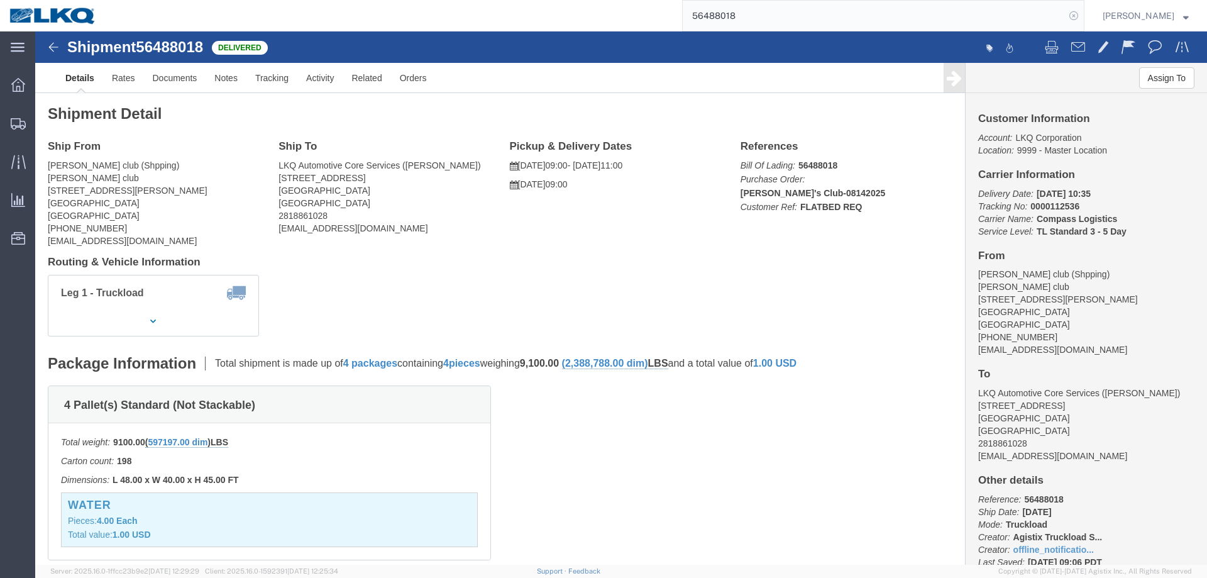
click at [1083, 19] on icon at bounding box center [1074, 16] width 18 height 18
click div "Pickup & Delivery Dates 08/14/2025 09:00 - 08/14/2025 11:00 08/14/2025 09:00 Ed…"
click div "Ship From Sams club (Shpping) Sams club 325 E. Richey Rd, Houston, TX 77073 Uni…"
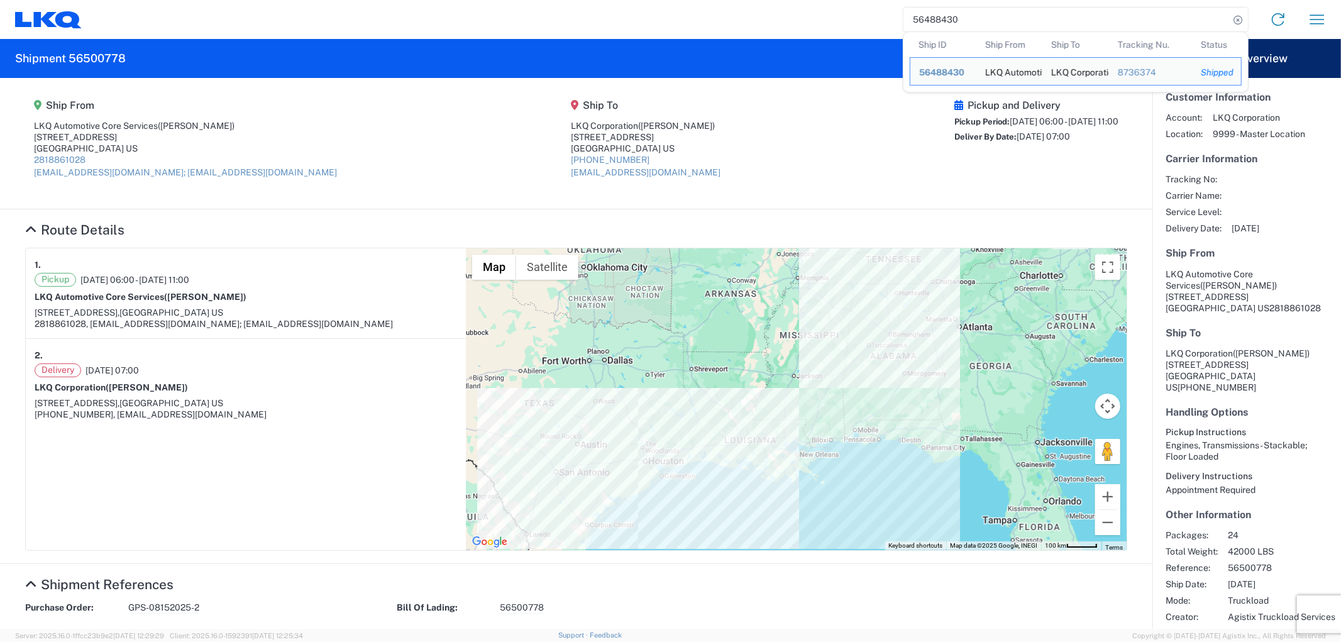
drag, startPoint x: 994, startPoint y: 27, endPoint x: 903, endPoint y: 26, distance: 90.5
click at [903, 26] on input "56488430" at bounding box center [1066, 20] width 326 height 24
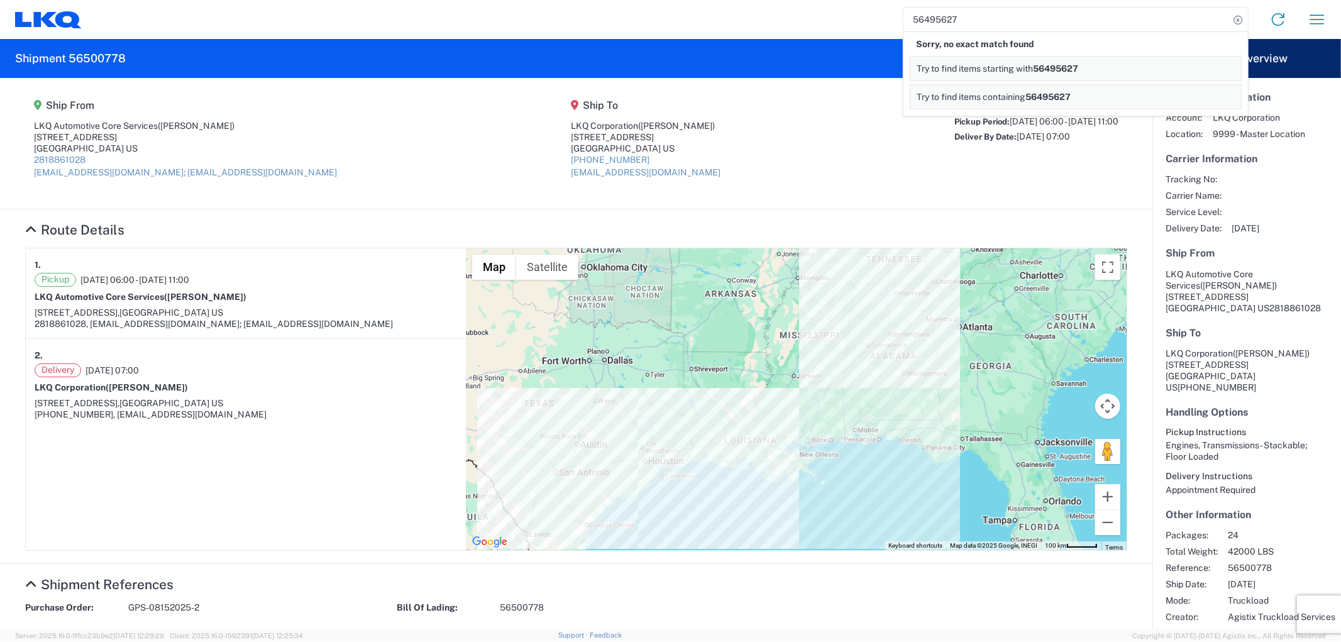
drag, startPoint x: 963, startPoint y: 23, endPoint x: 878, endPoint y: 14, distance: 85.3
click at [878, 14] on div "56495627 Sorry, no exact match found Try to find items starting with 56495627 T…" at bounding box center [709, 19] width 1255 height 30
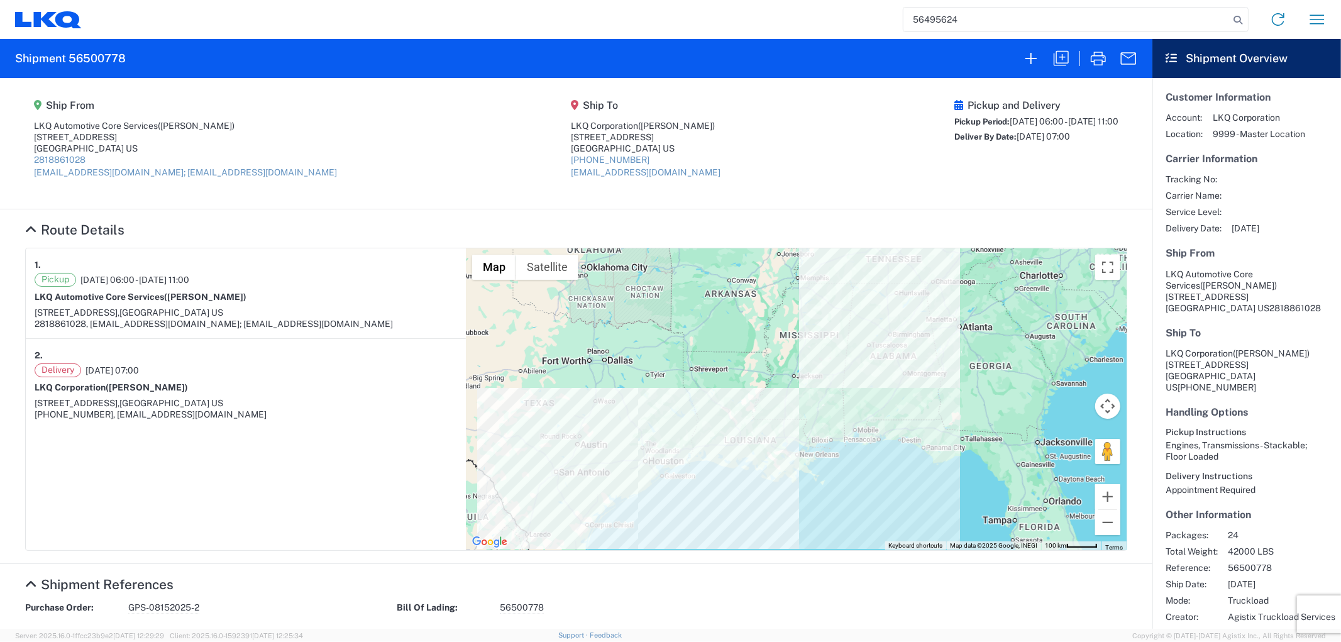
type input "56495624"
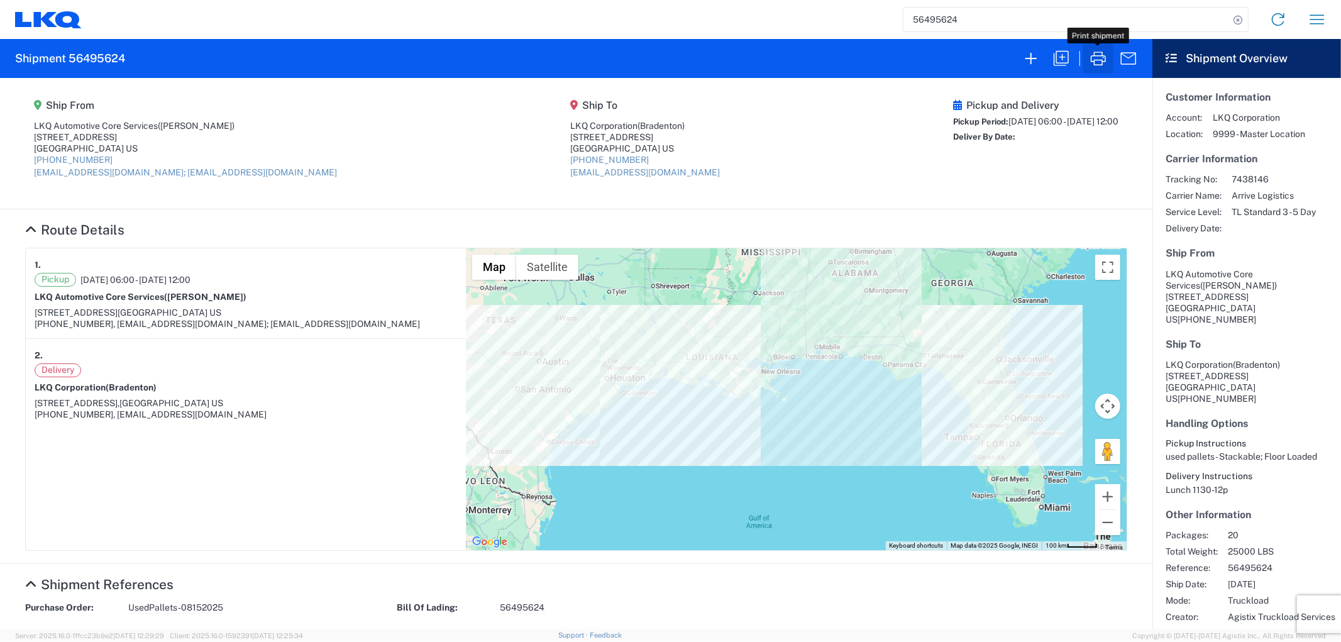
click at [1091, 53] on icon "button" at bounding box center [1098, 58] width 20 height 20
